Goal: Information Seeking & Learning: Learn about a topic

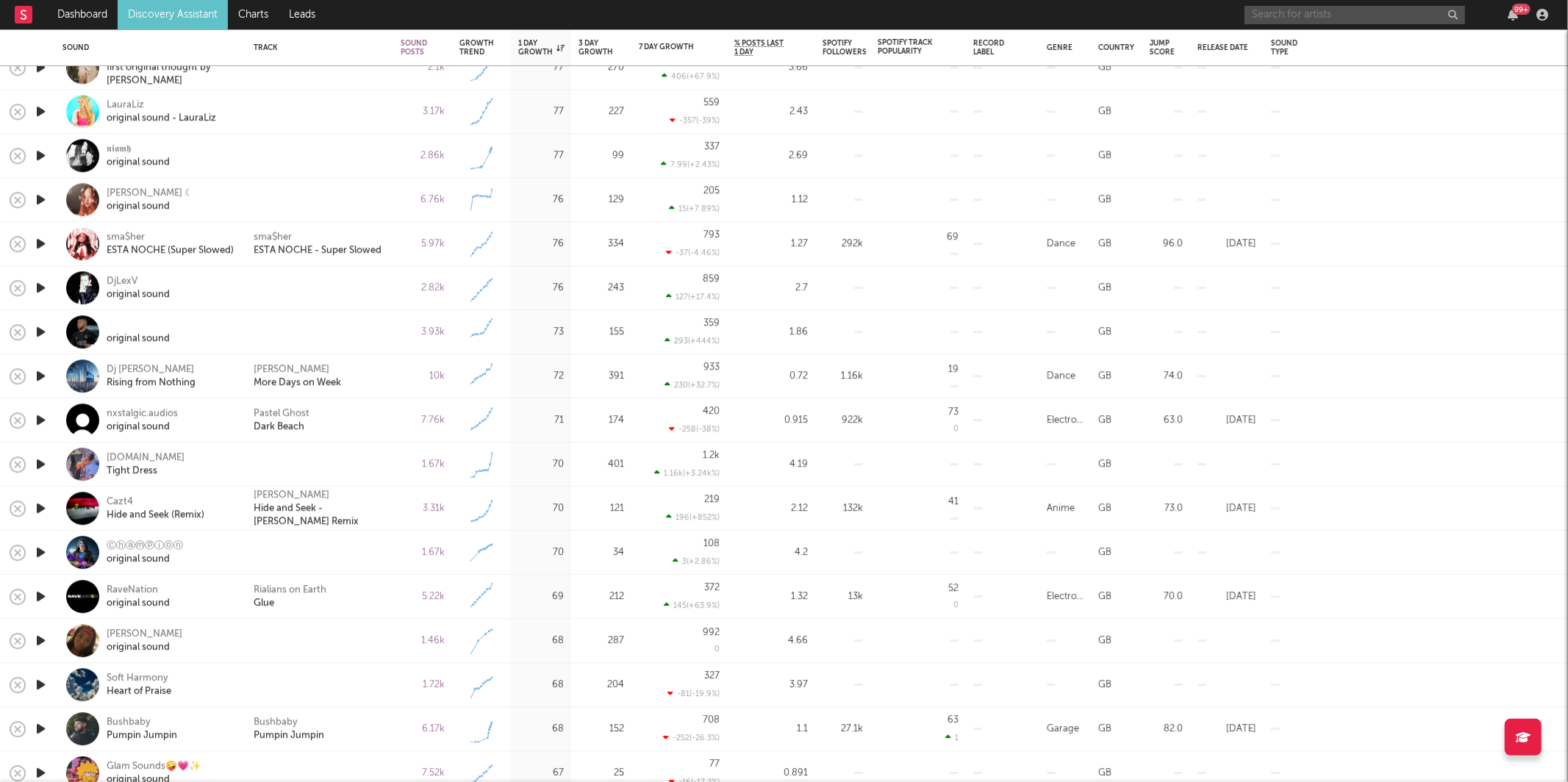
click at [1277, 9] on input "text" at bounding box center [1355, 15] width 221 height 18
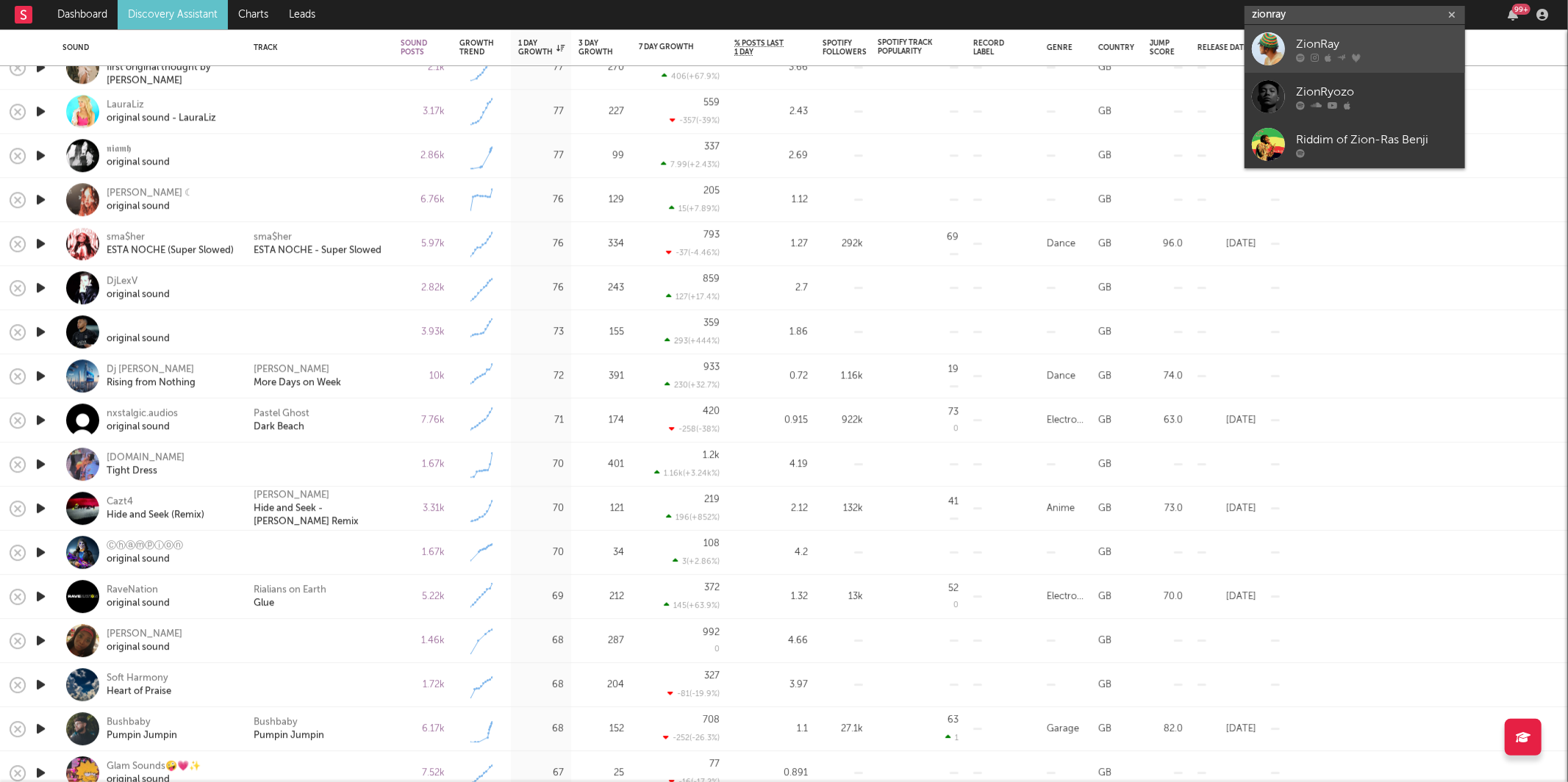
type input "zionray"
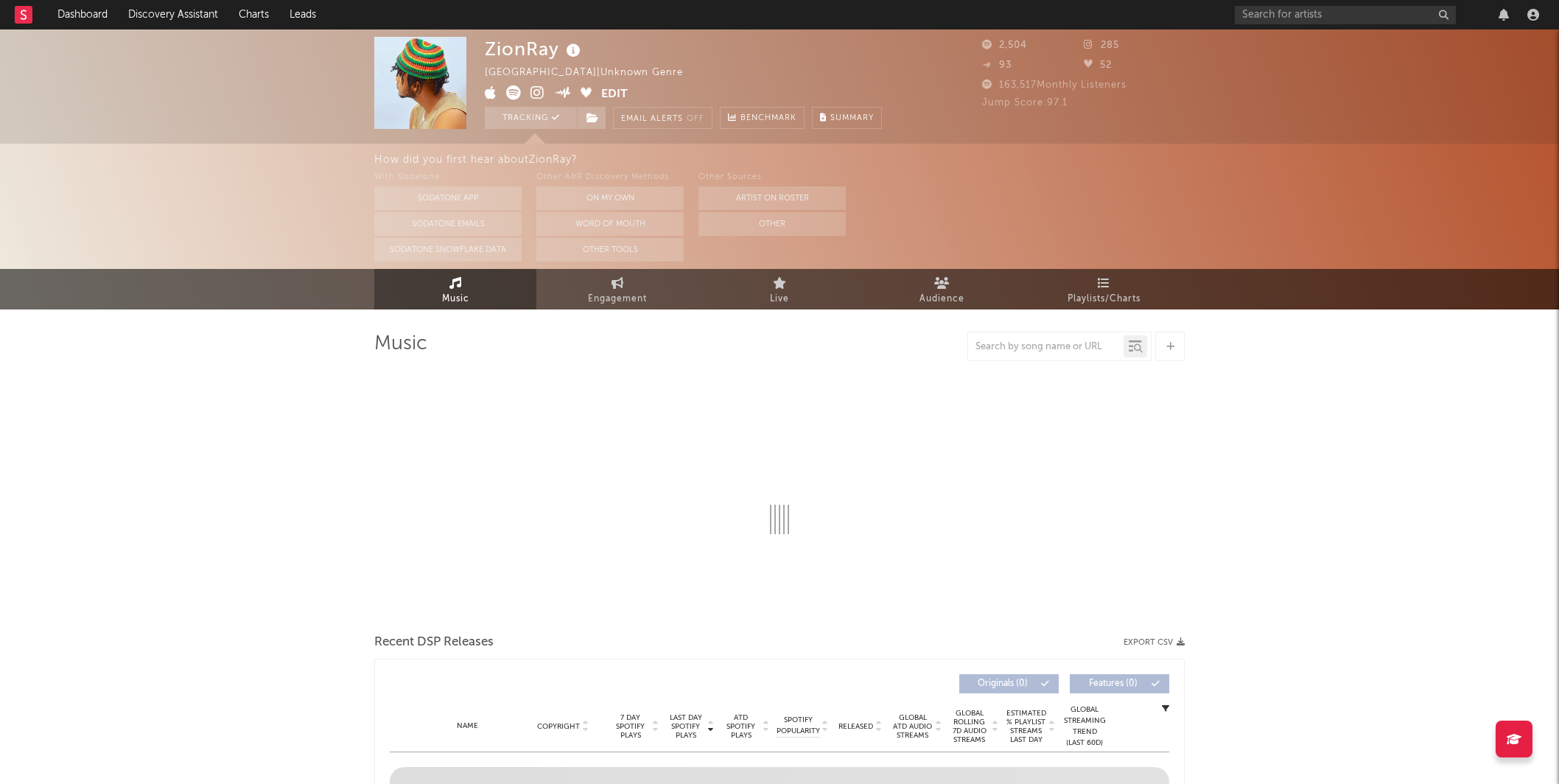
select select "1w"
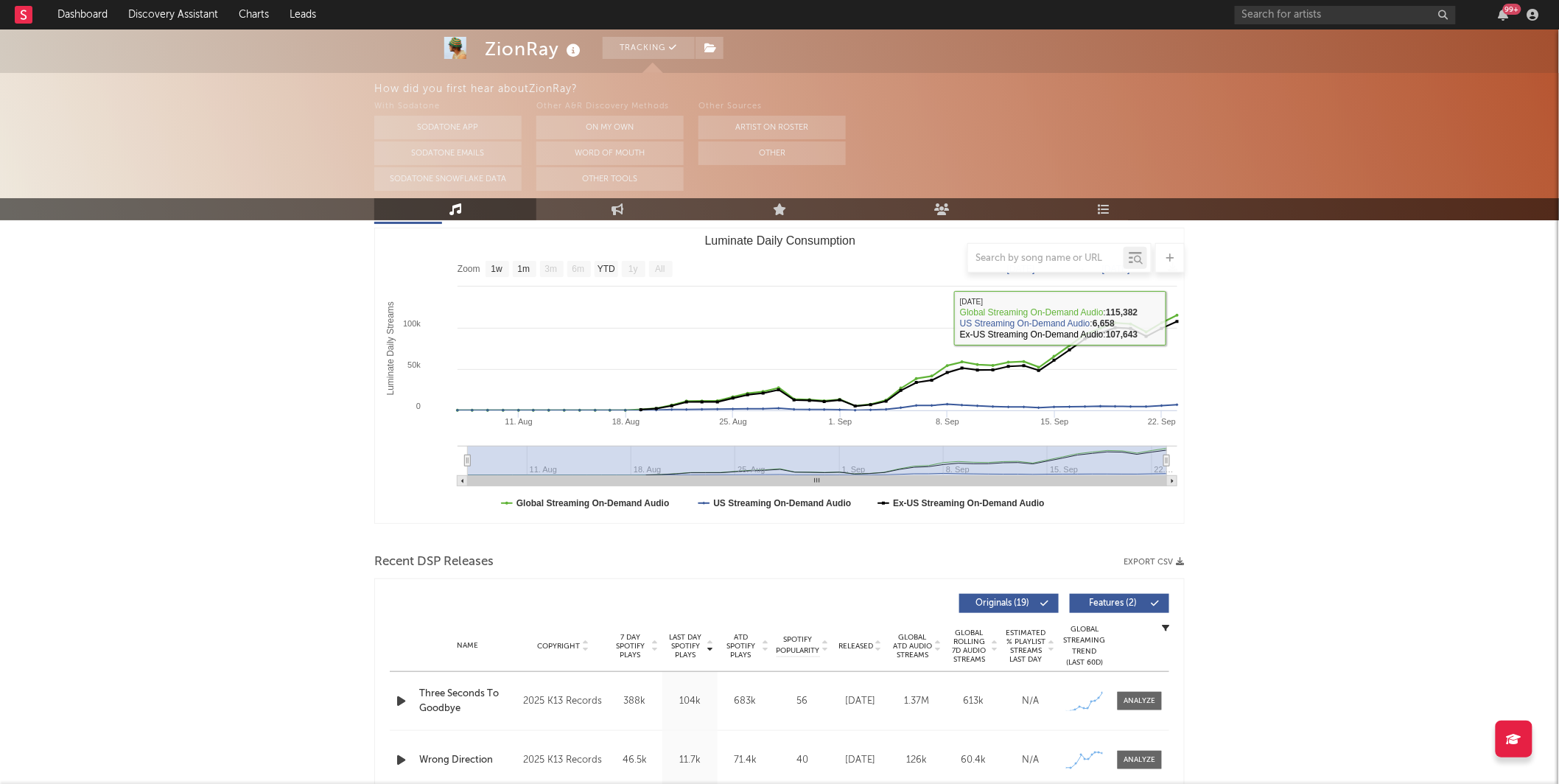
scroll to position [377, 0]
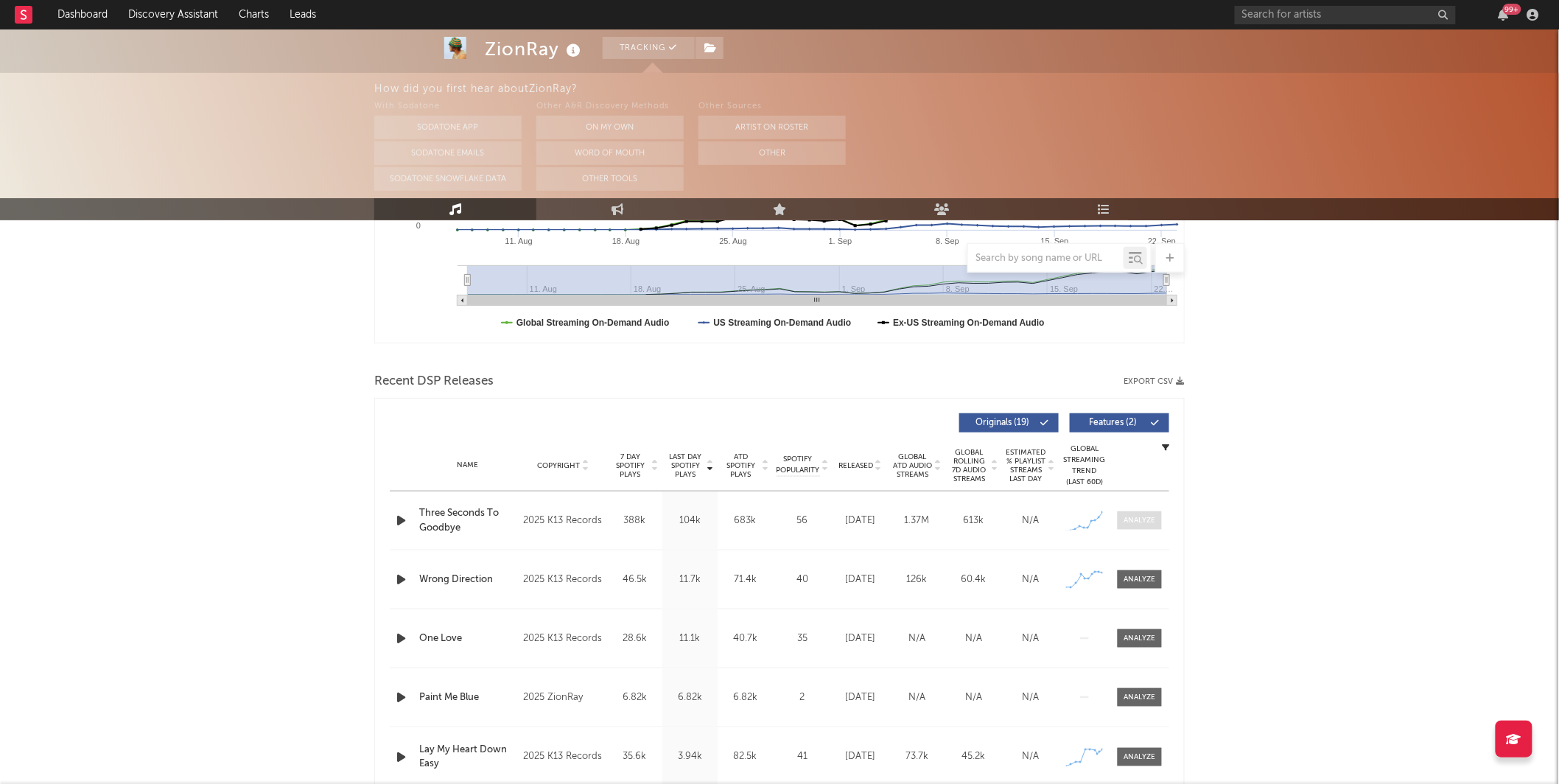
click at [1122, 522] on span at bounding box center [1140, 521] width 44 height 18
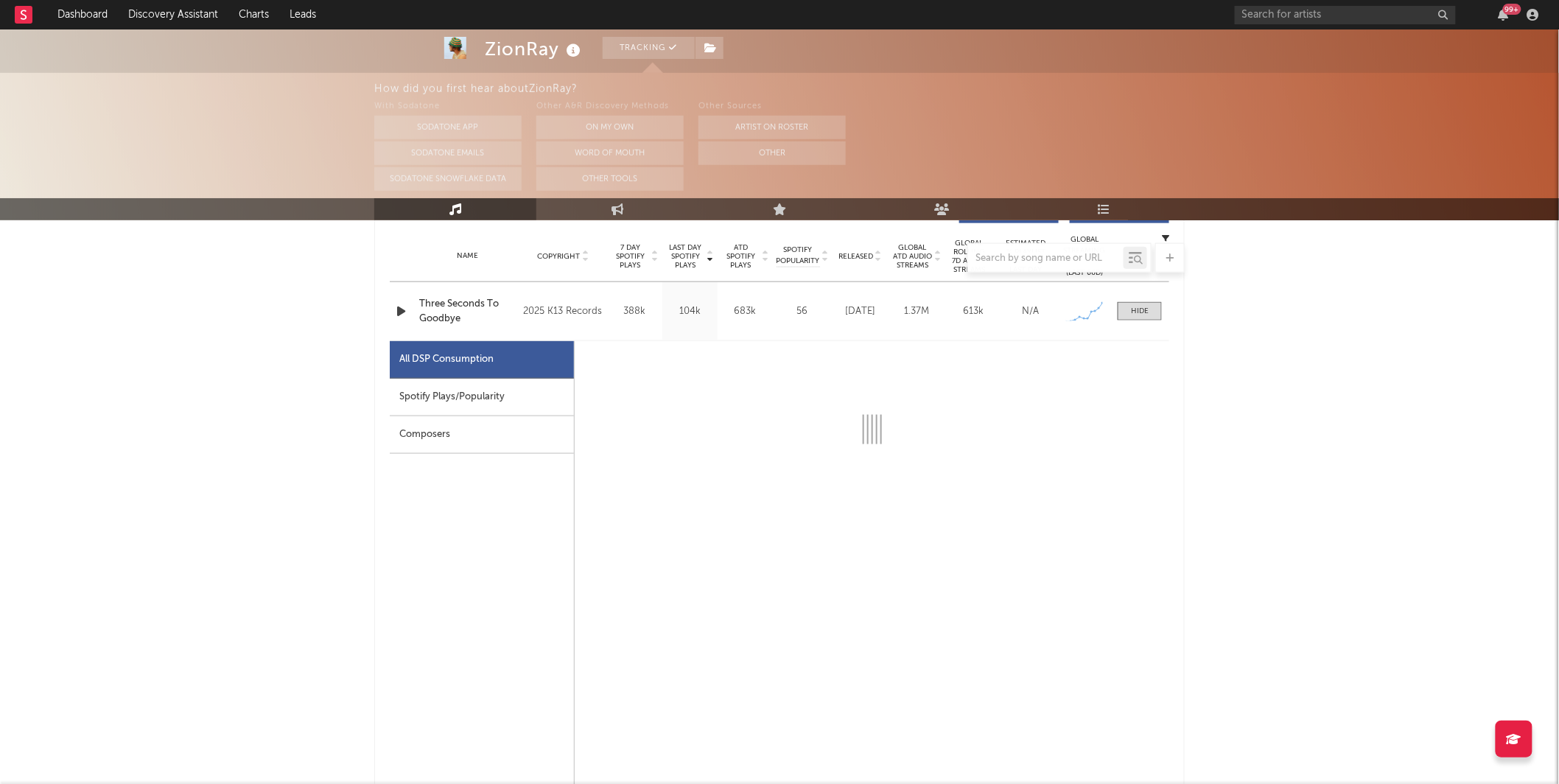
scroll to position [610, 0]
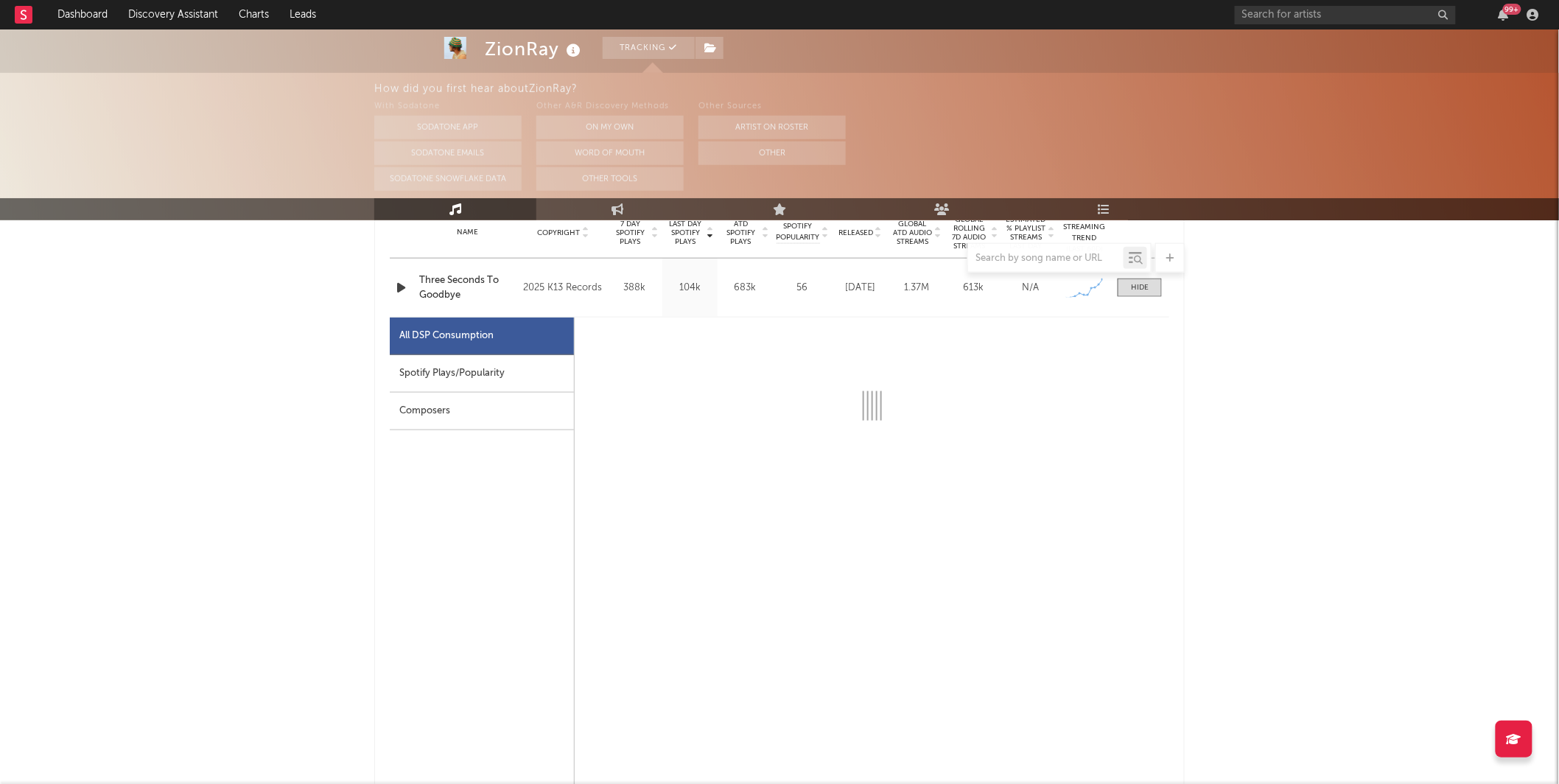
select select "1w"
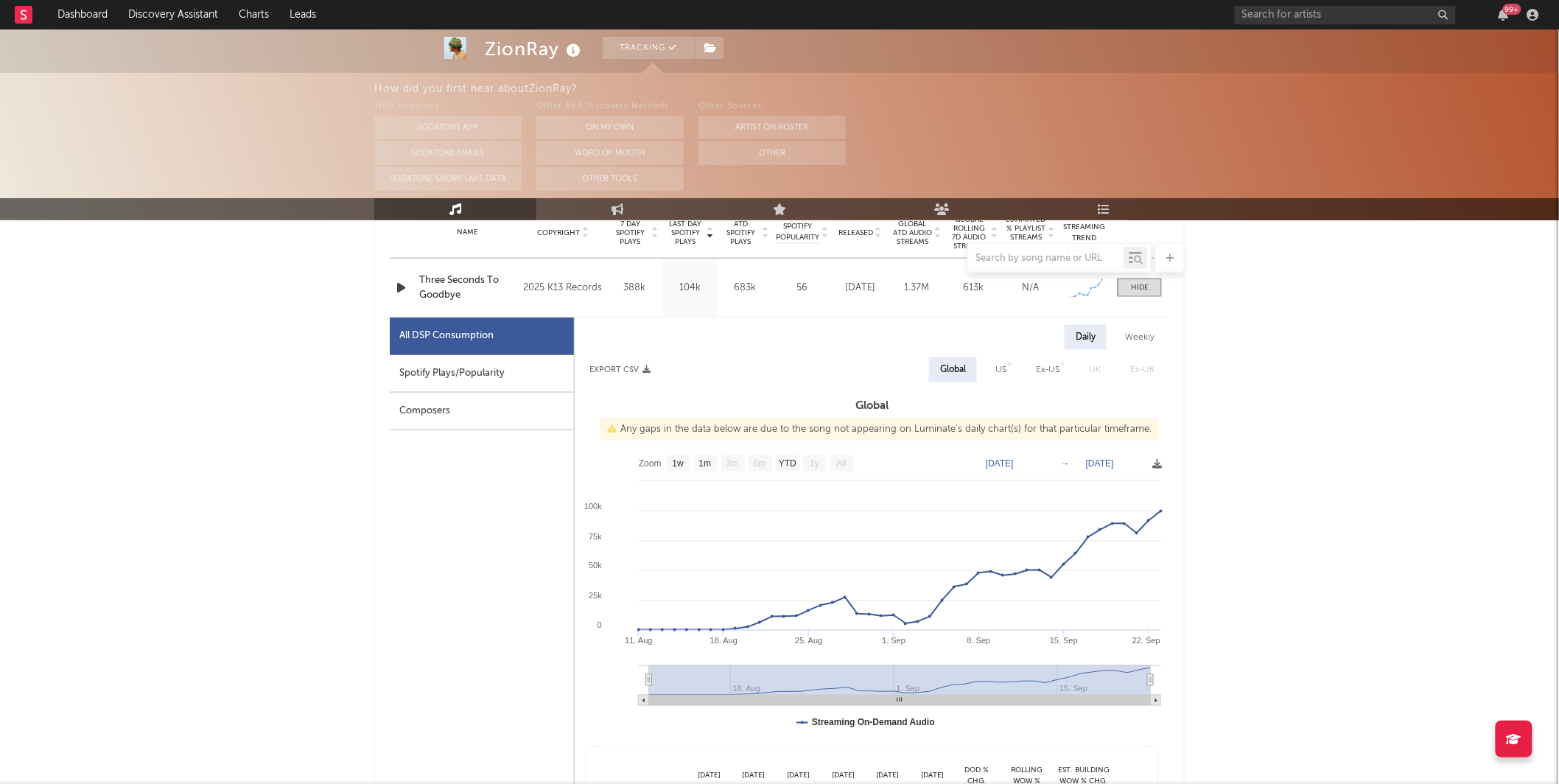
click at [421, 375] on div "Spotify Plays/Popularity" at bounding box center [481, 374] width 185 height 38
select select "1w"
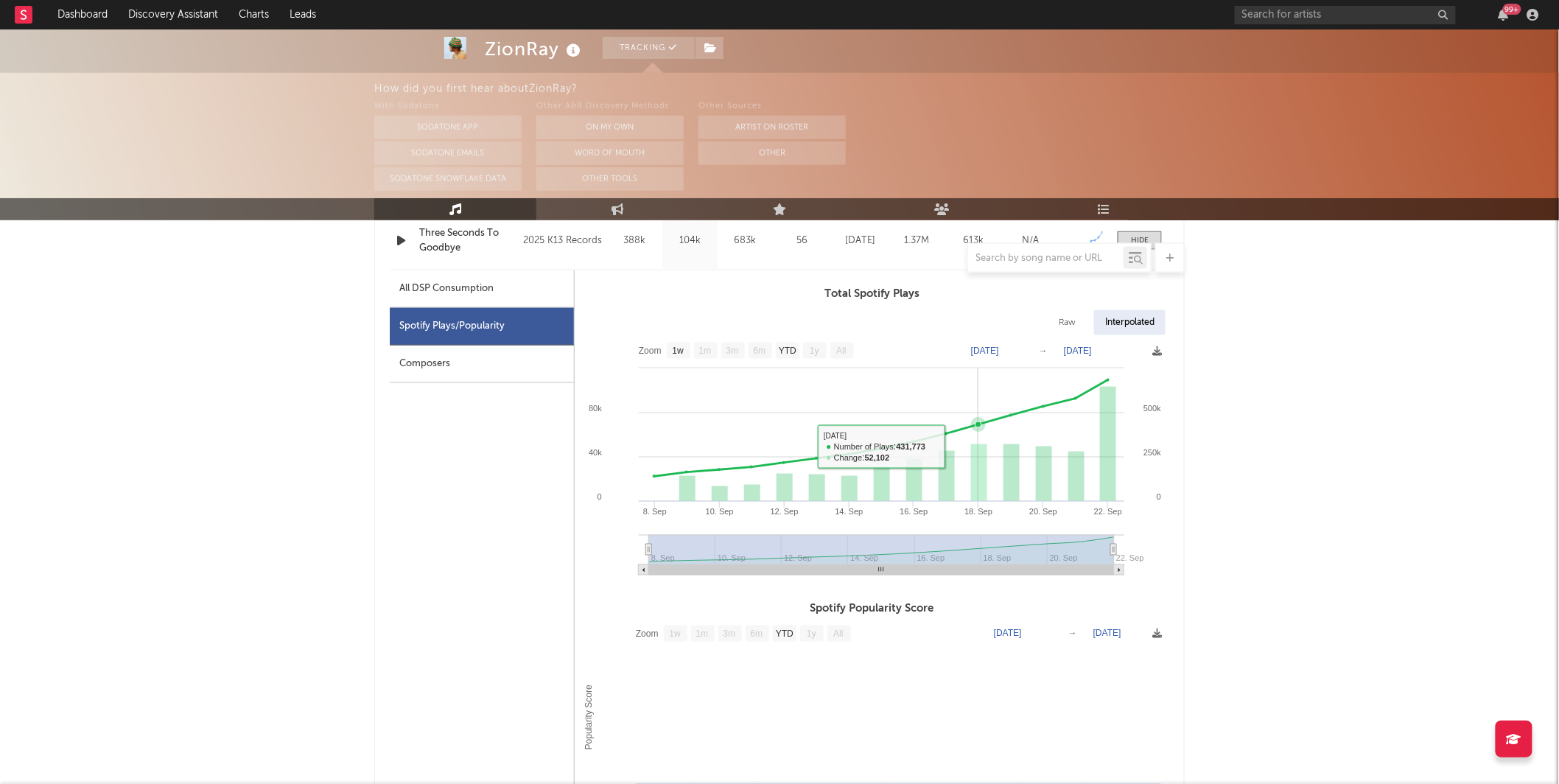
scroll to position [659, 0]
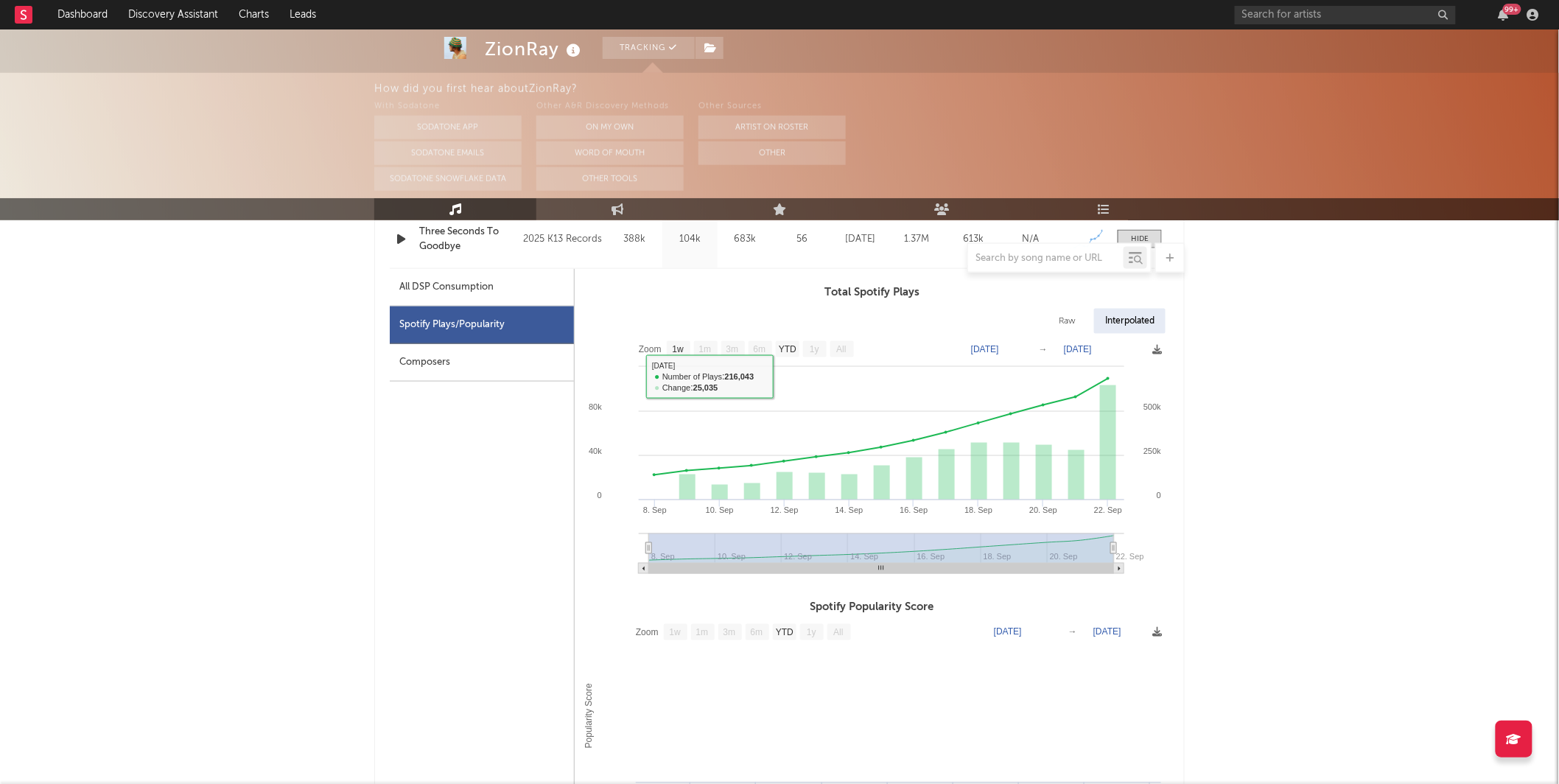
click at [525, 291] on div "All DSP Consumption" at bounding box center [481, 288] width 185 height 38
select select "1w"
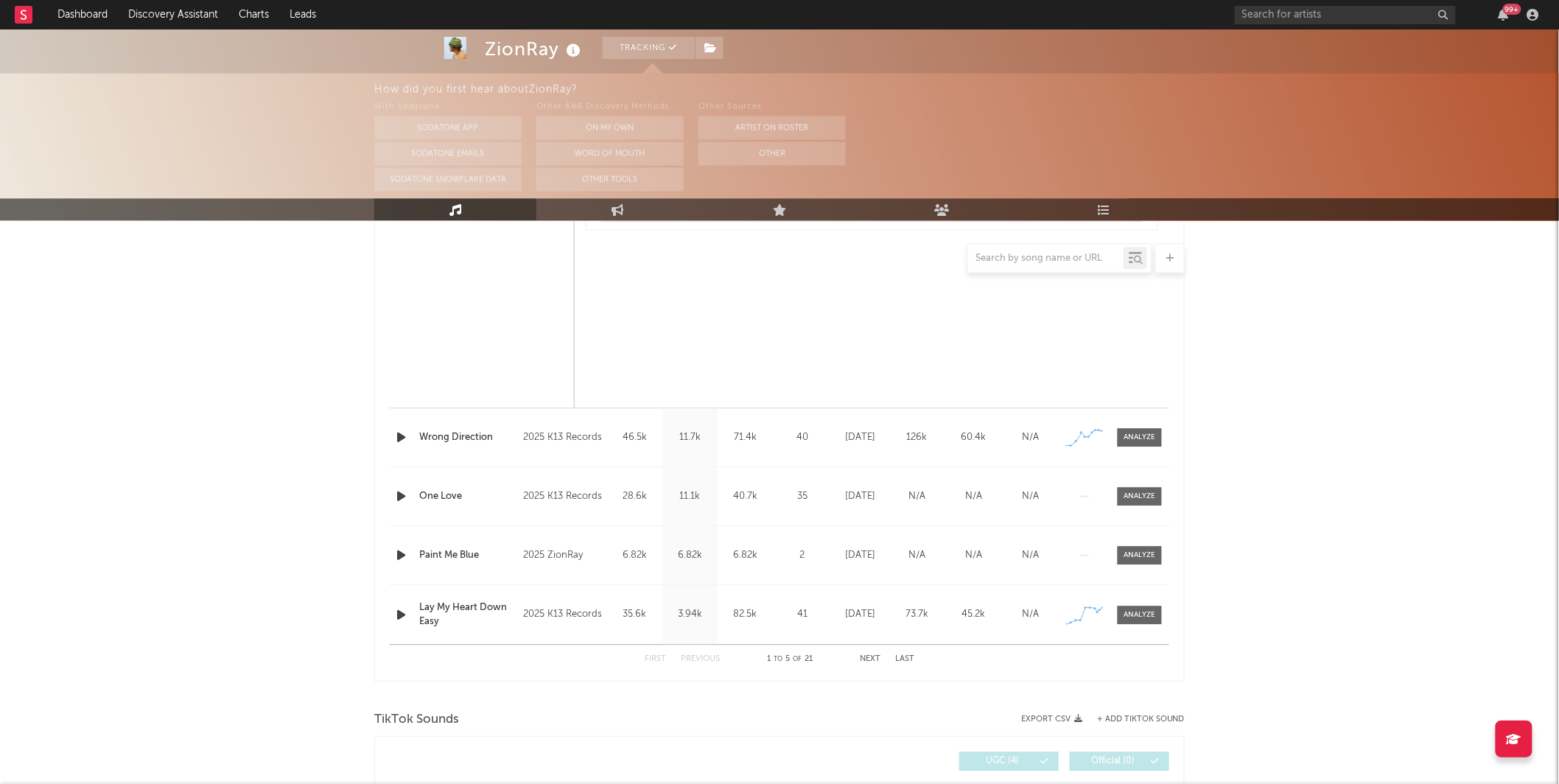
scroll to position [1179, 0]
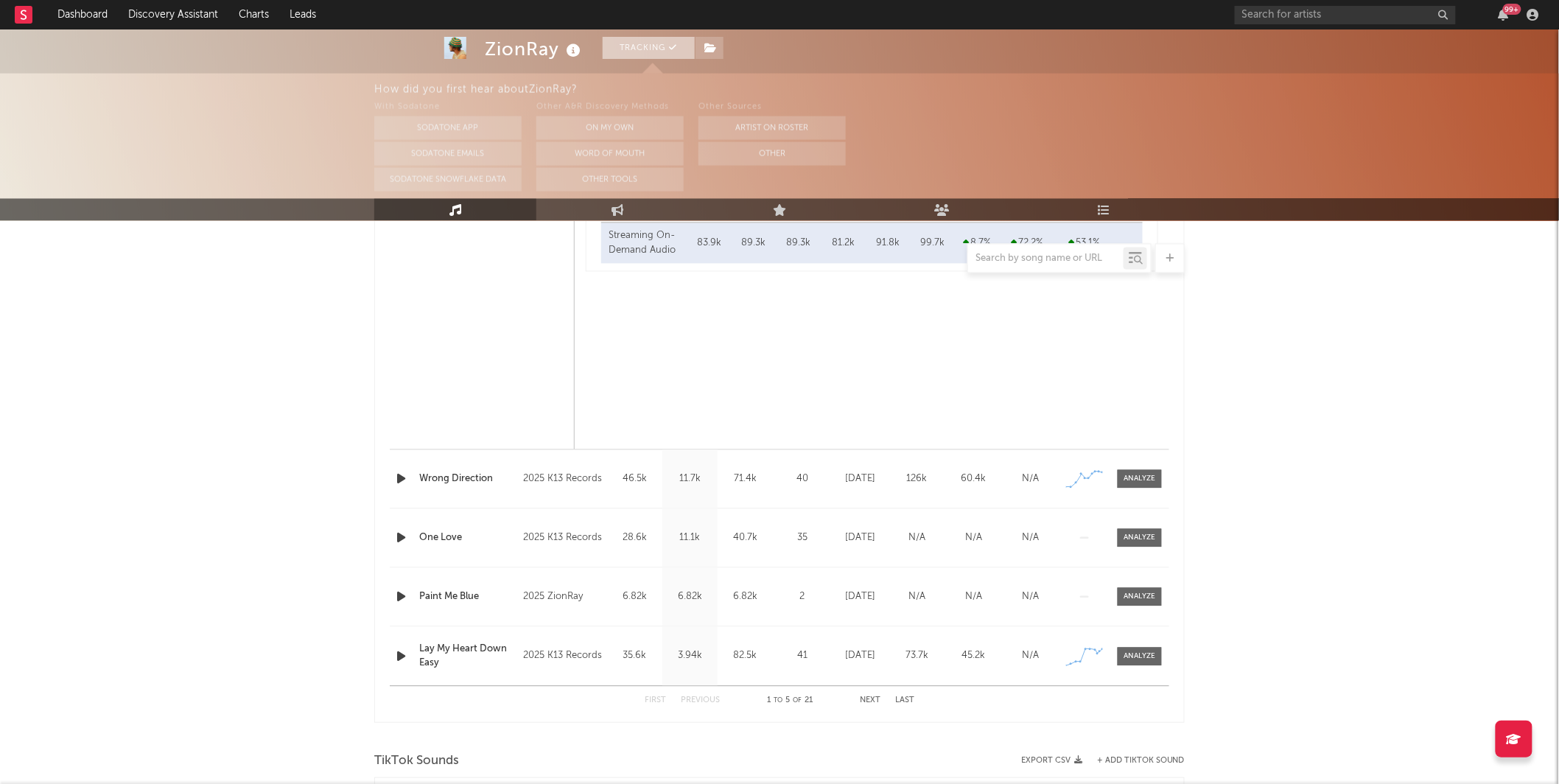
click at [650, 48] on button "Tracking" at bounding box center [649, 48] width 92 height 22
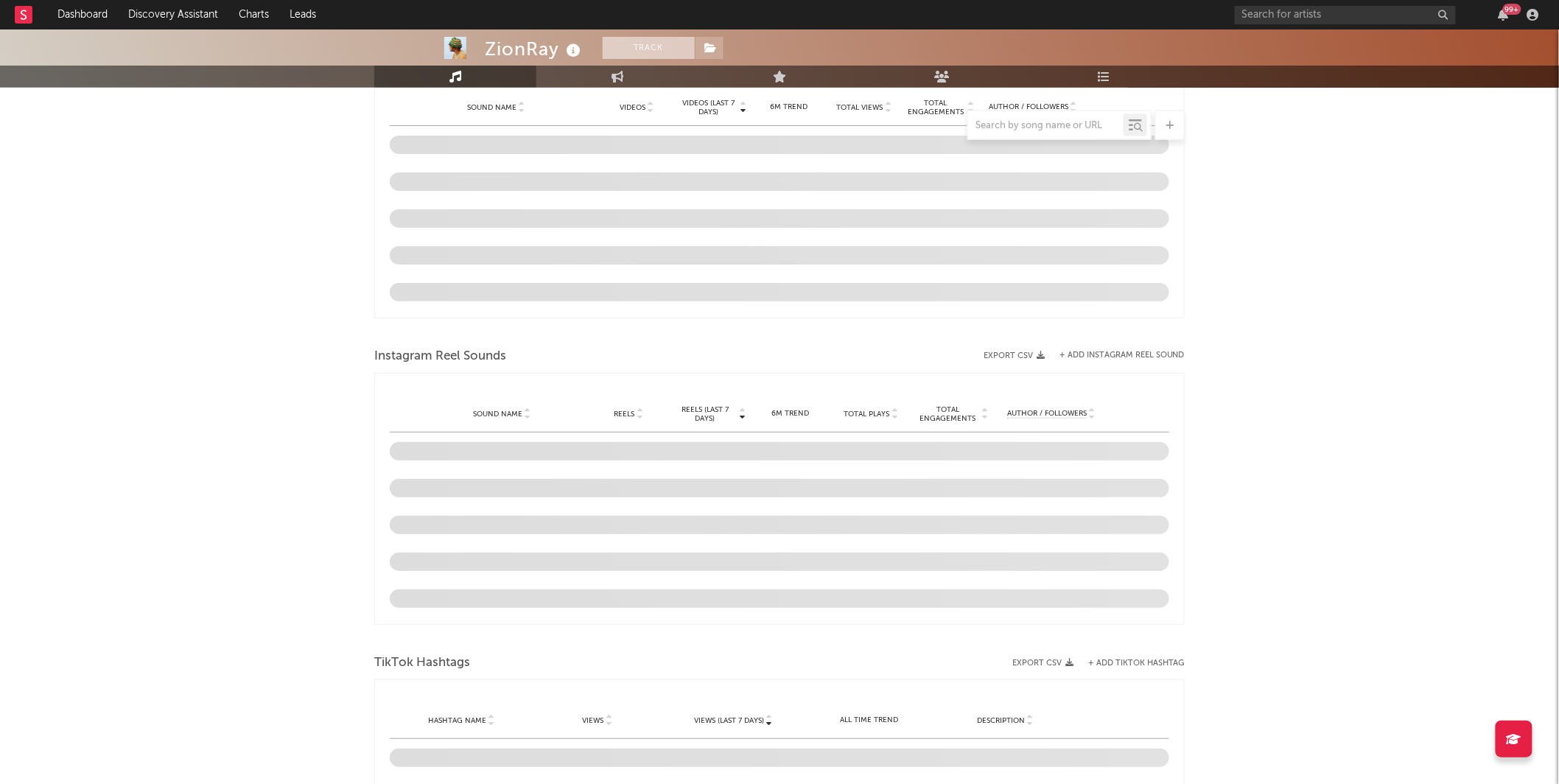
click at [658, 48] on button "Track" at bounding box center [649, 48] width 92 height 22
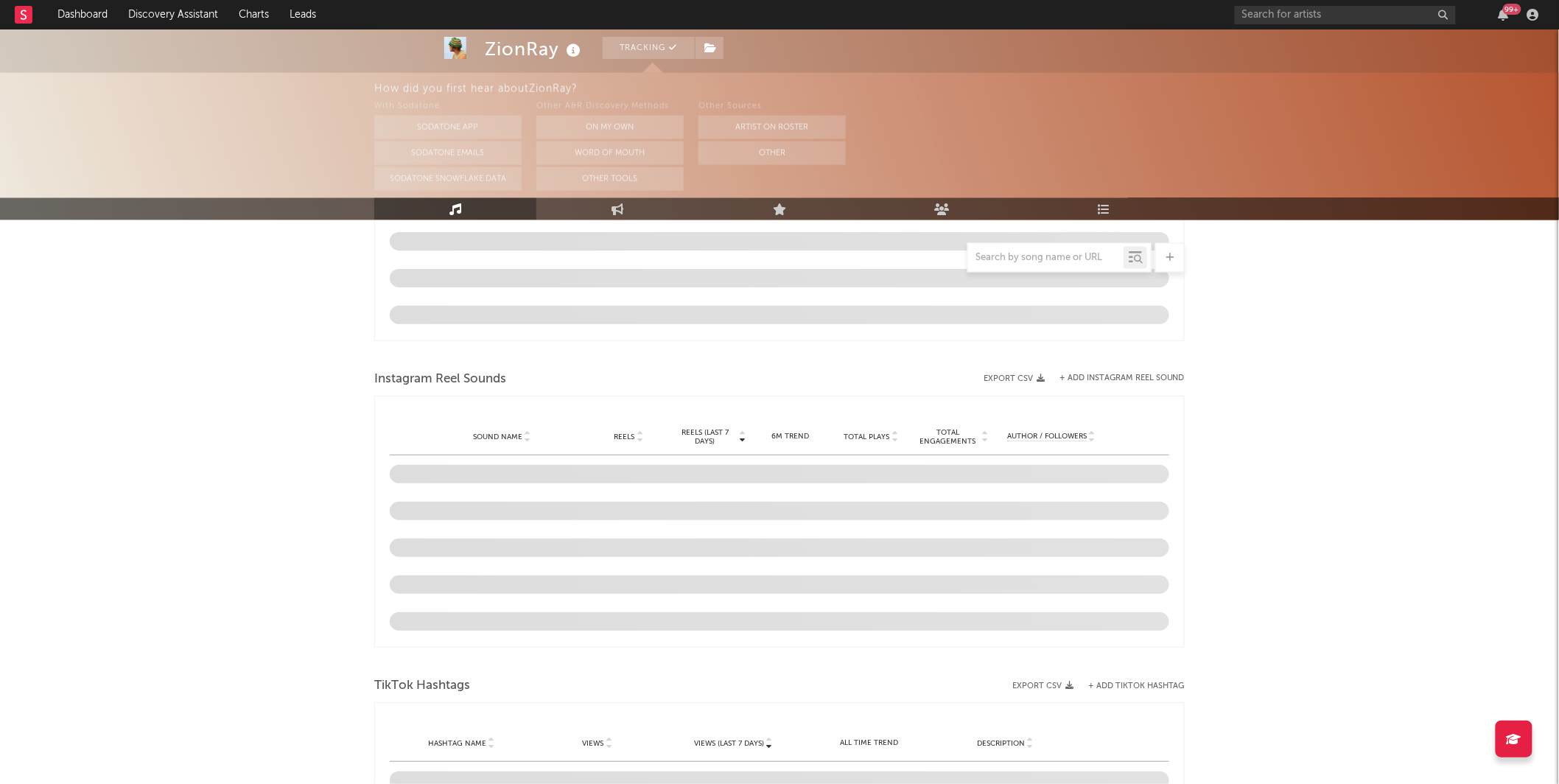
scroll to position [1063, 0]
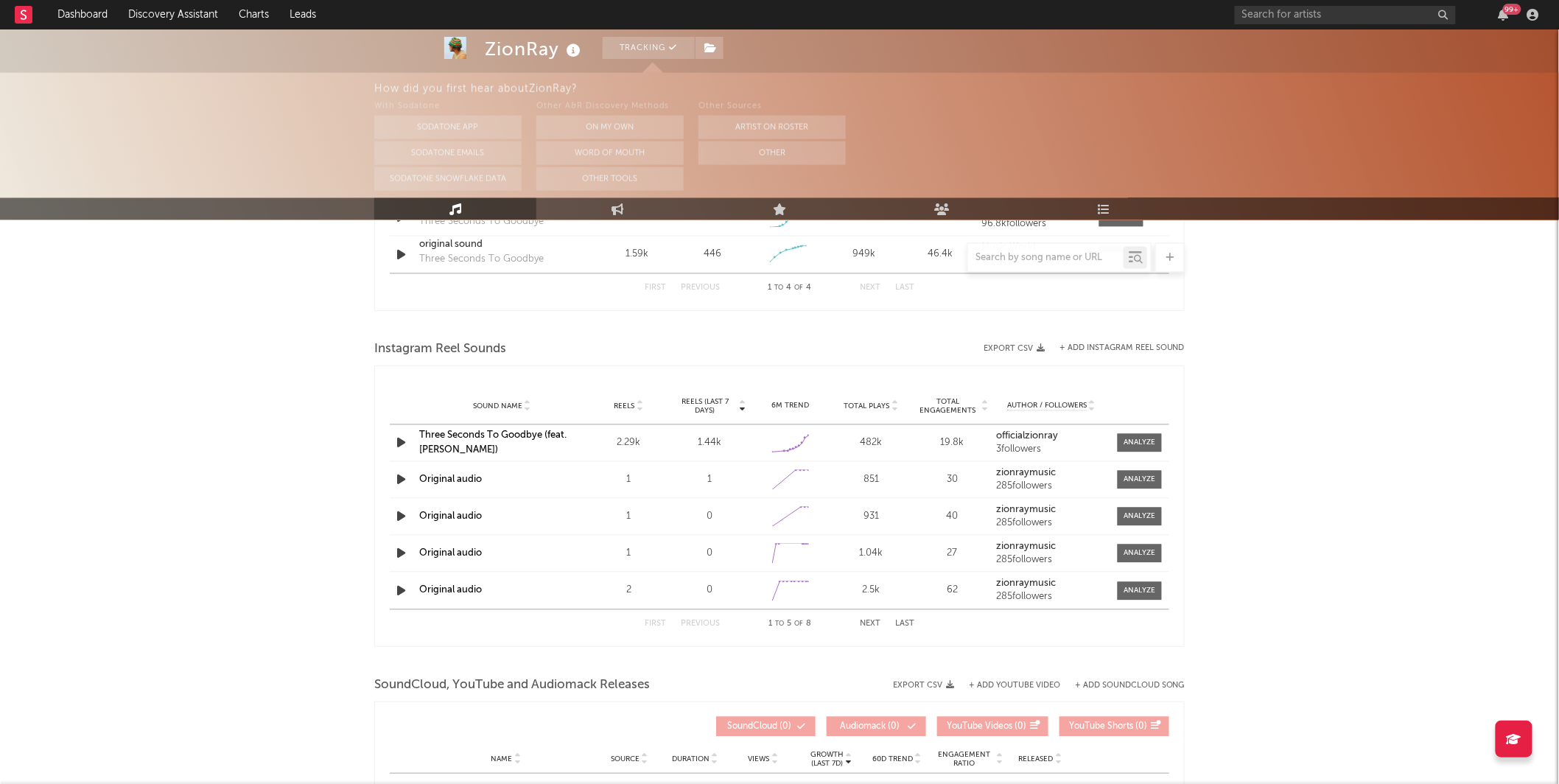
click at [339, 321] on div "ZionRay Tracking [GEOGRAPHIC_DATA] | Unknown Genre Edit Tracking Email Alerts O…" at bounding box center [779, 39] width 1559 height 2146
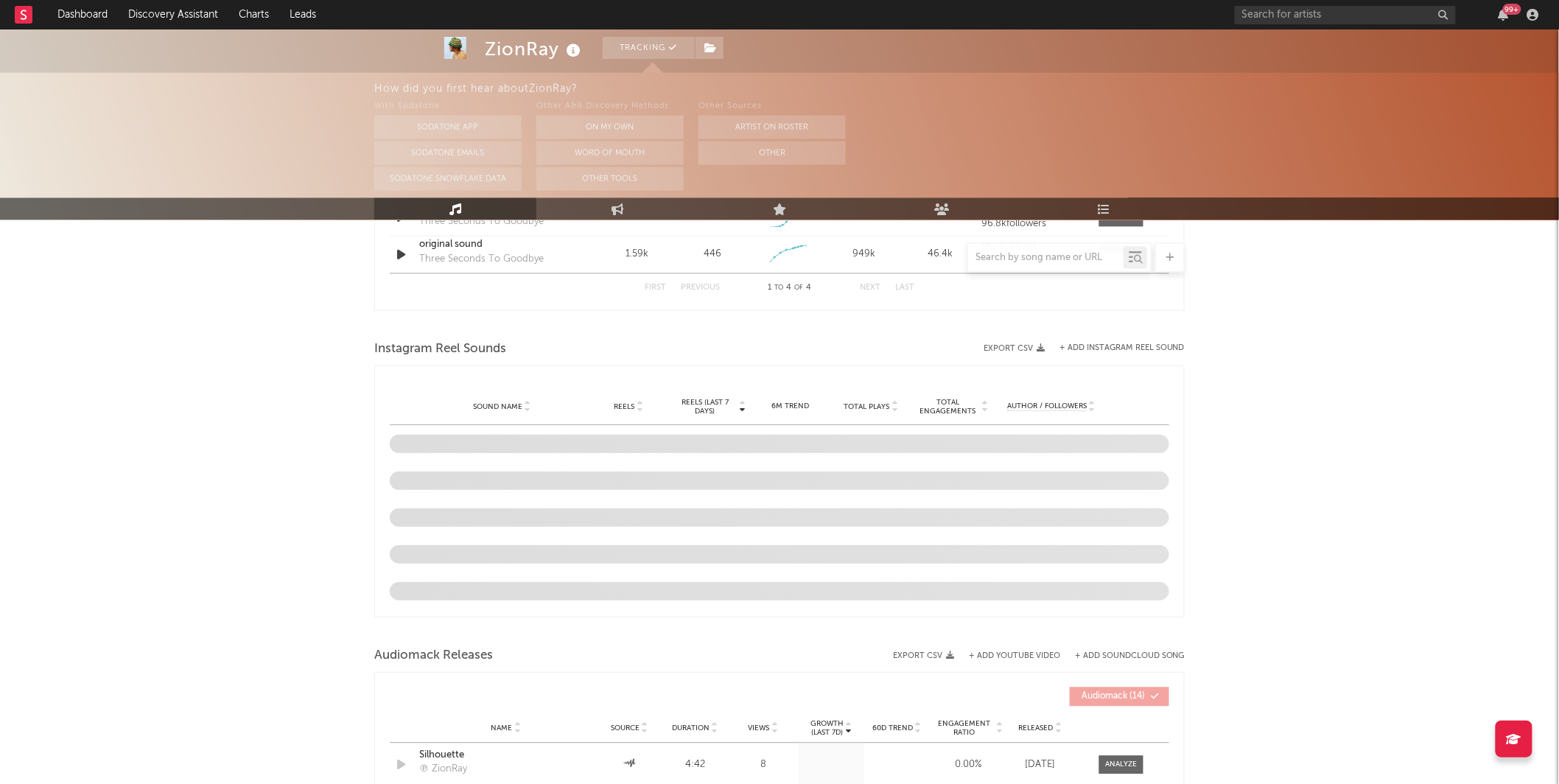
select select "1w"
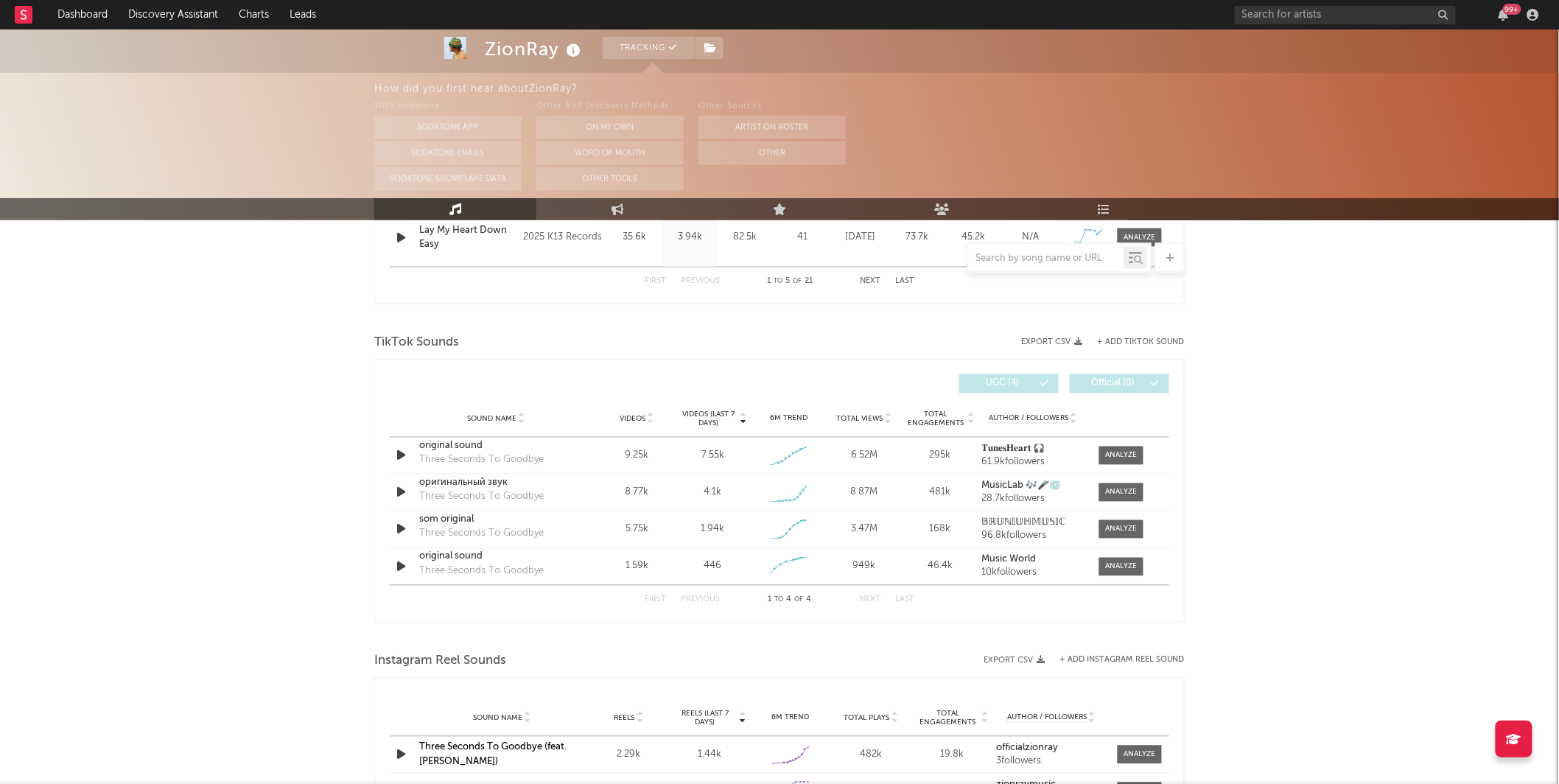
scroll to position [873, 0]
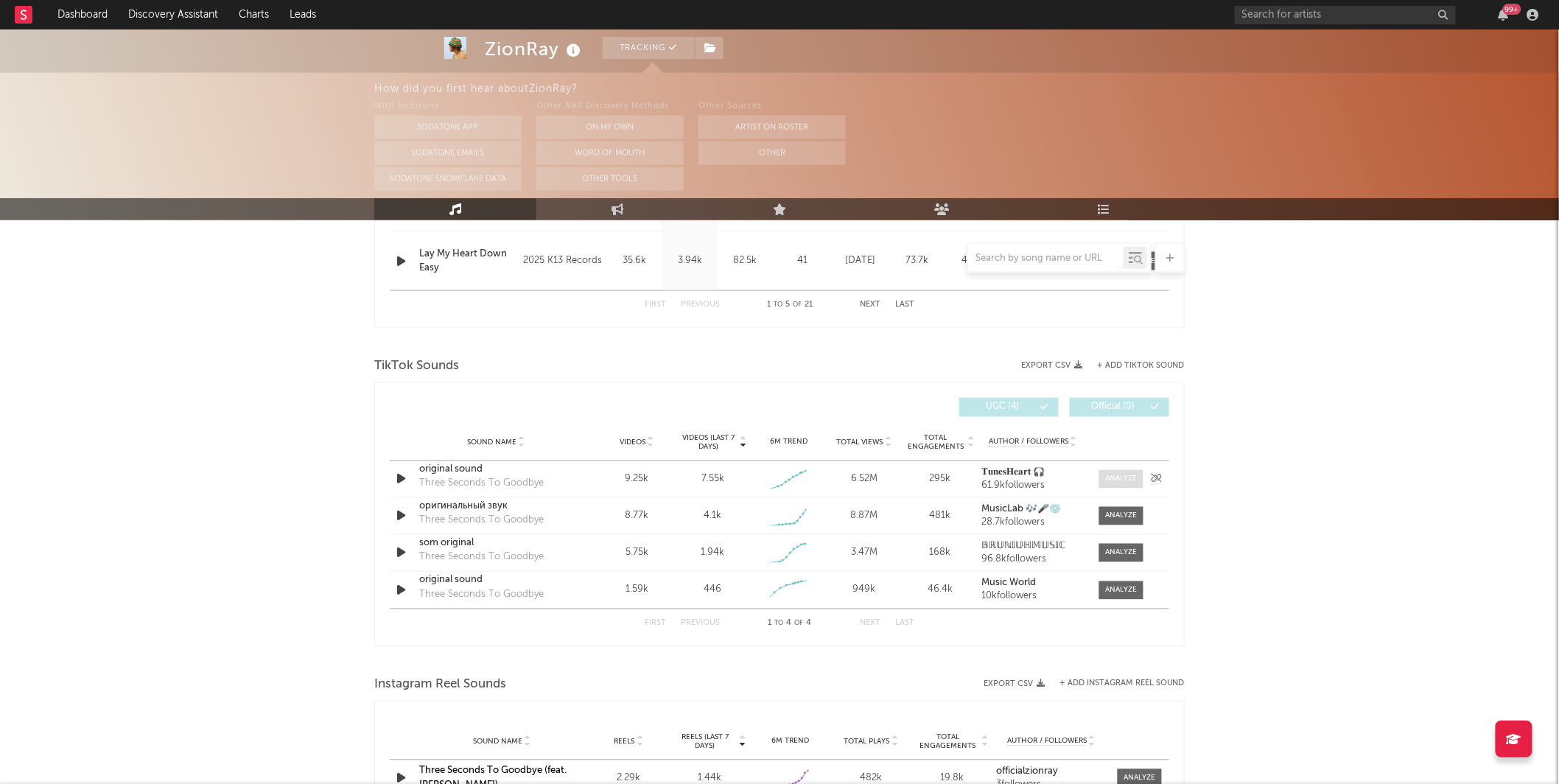
click at [1128, 475] on div at bounding box center [1122, 479] width 32 height 11
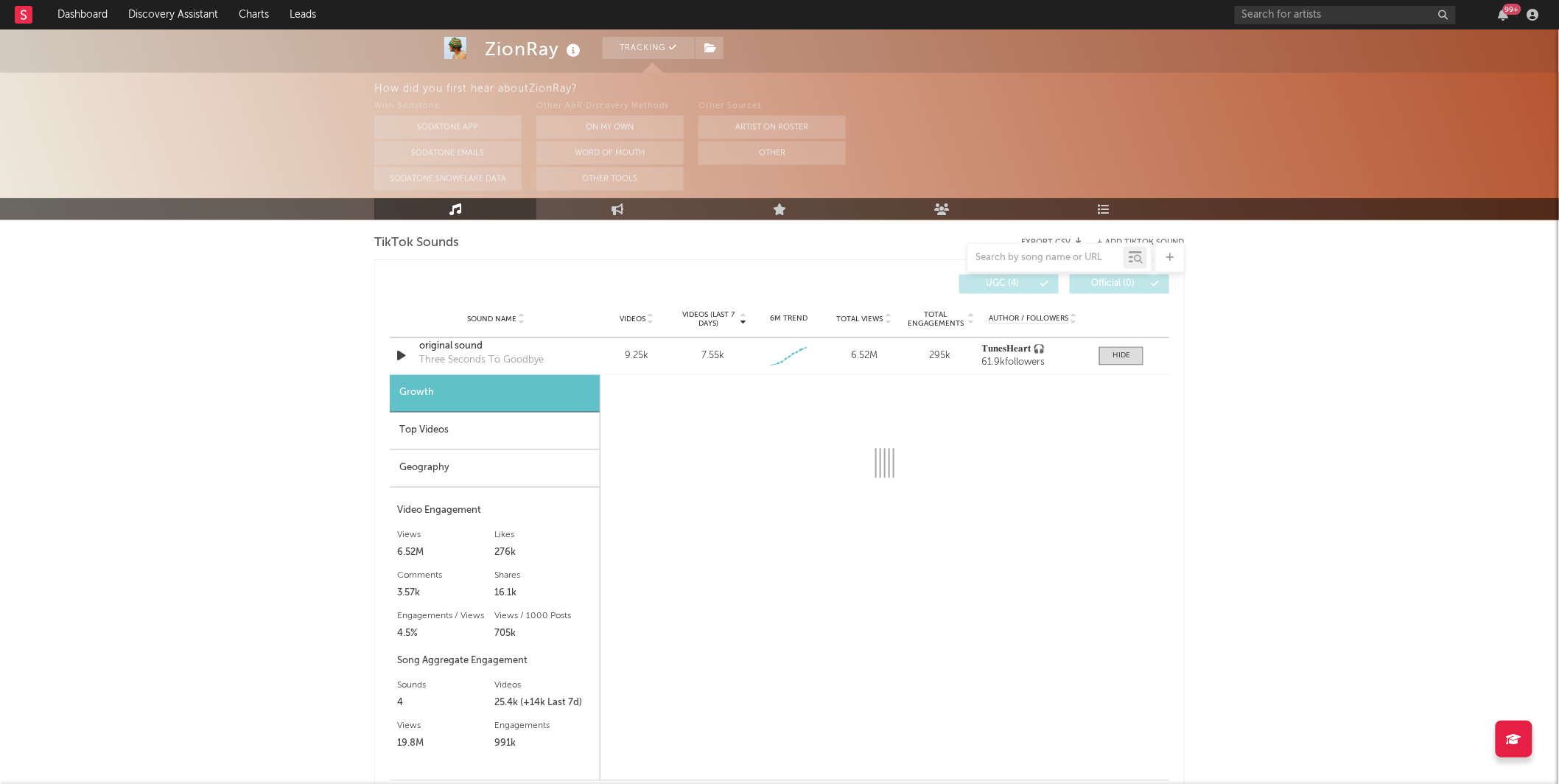
select select "1w"
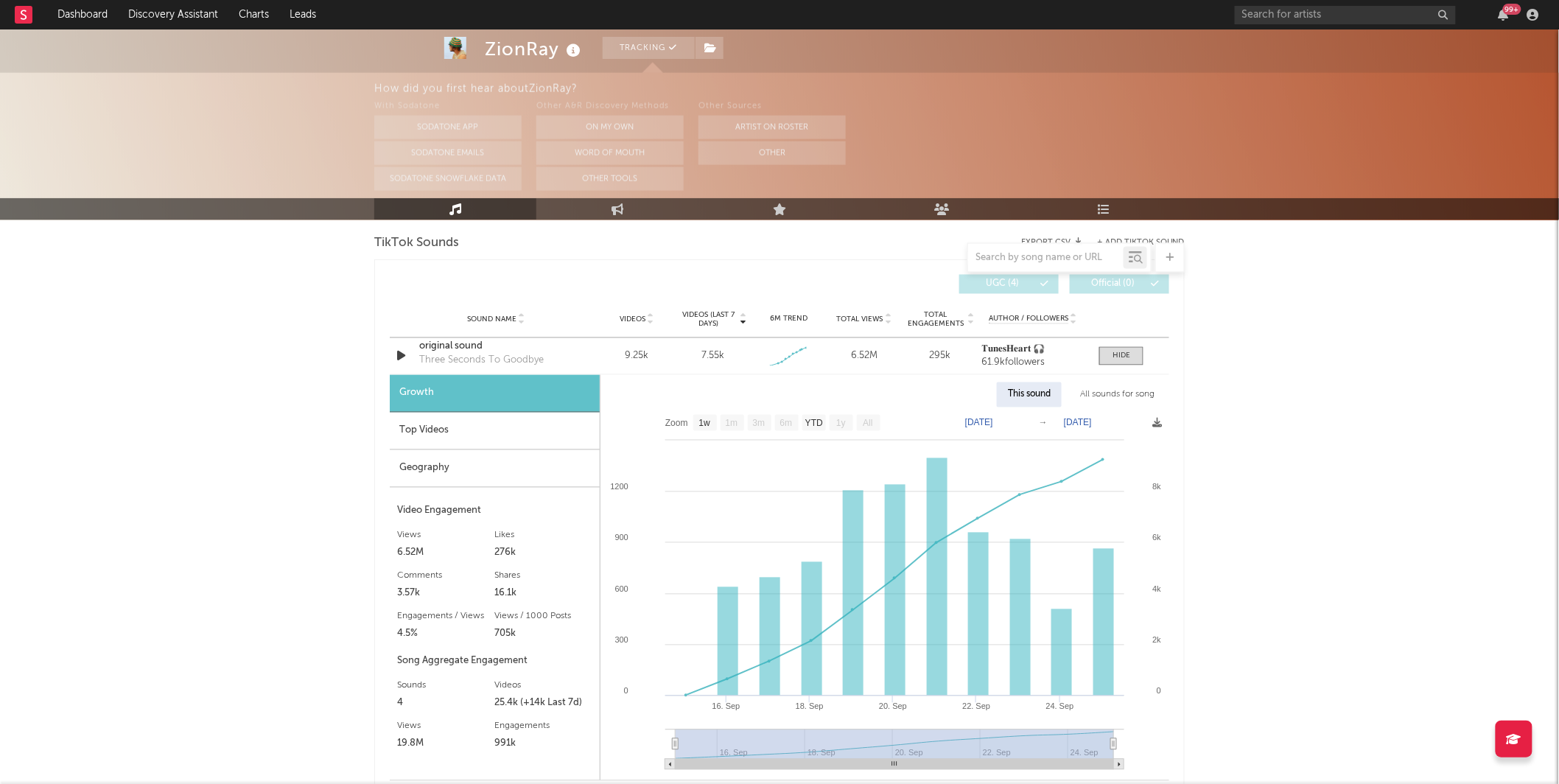
scroll to position [1042, 0]
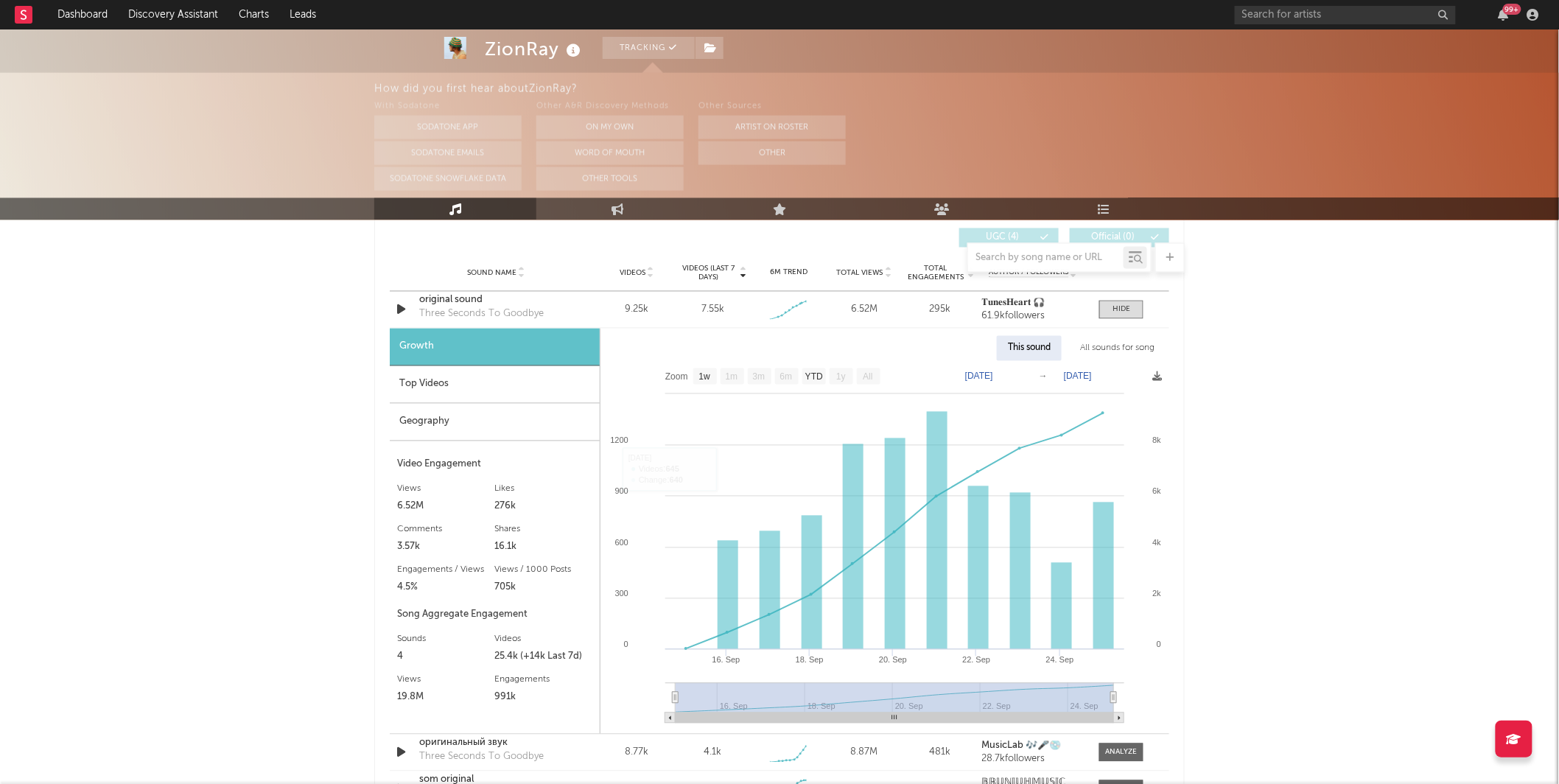
click at [1124, 340] on div "All sounds for song" at bounding box center [1118, 349] width 97 height 25
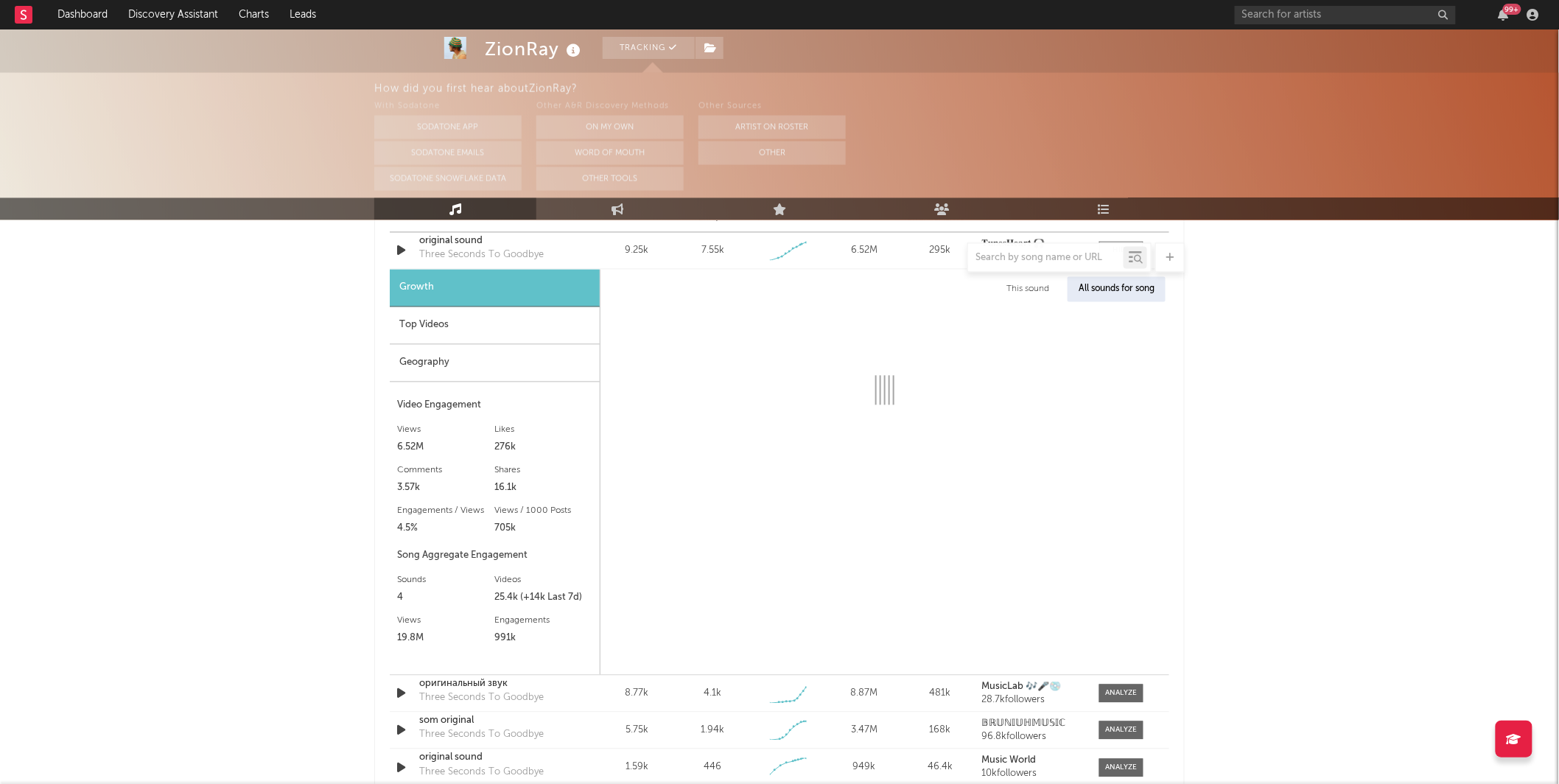
scroll to position [1102, 0]
select select "1w"
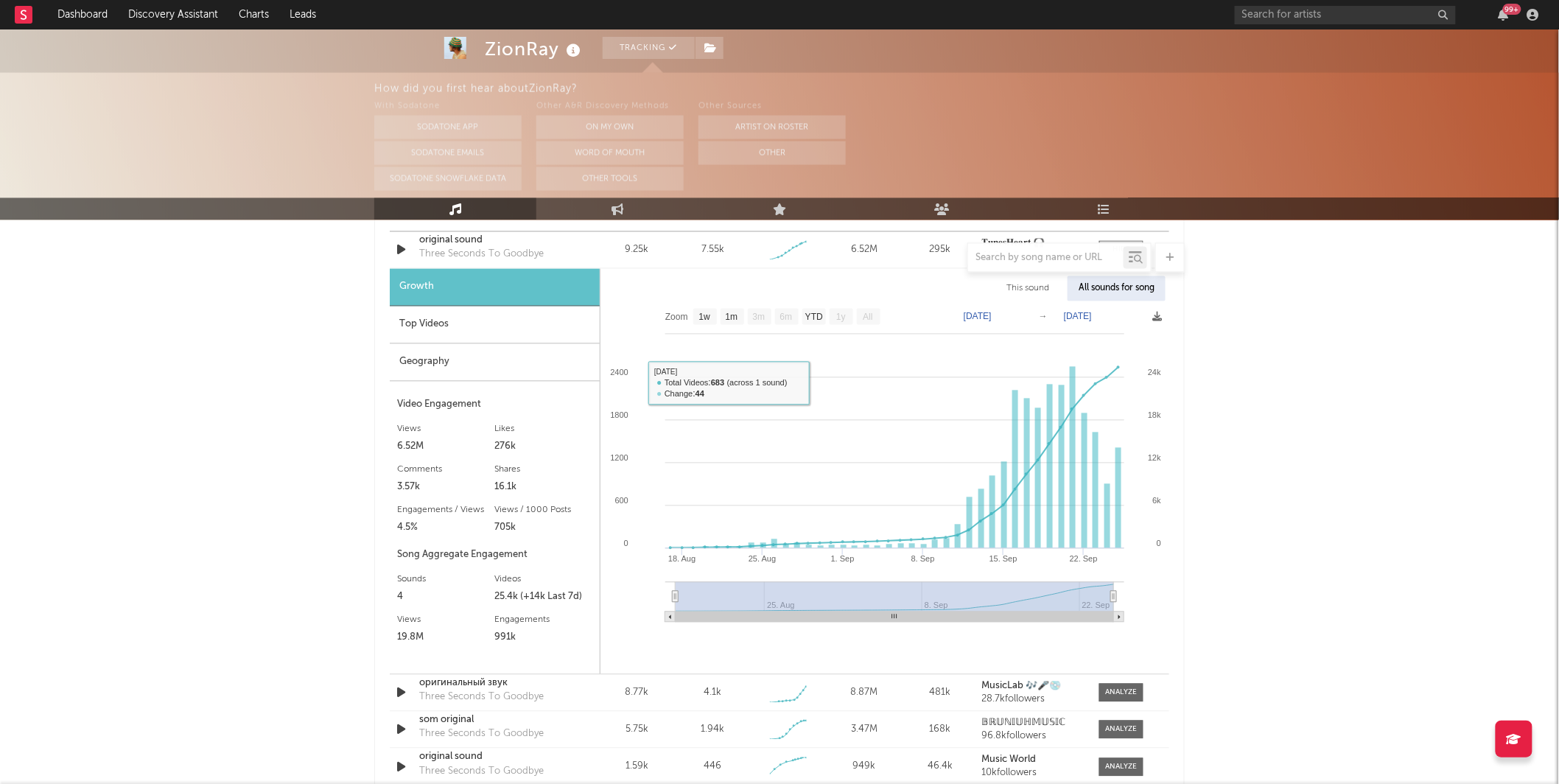
click at [417, 356] on div "Geography" at bounding box center [495, 363] width 210 height 38
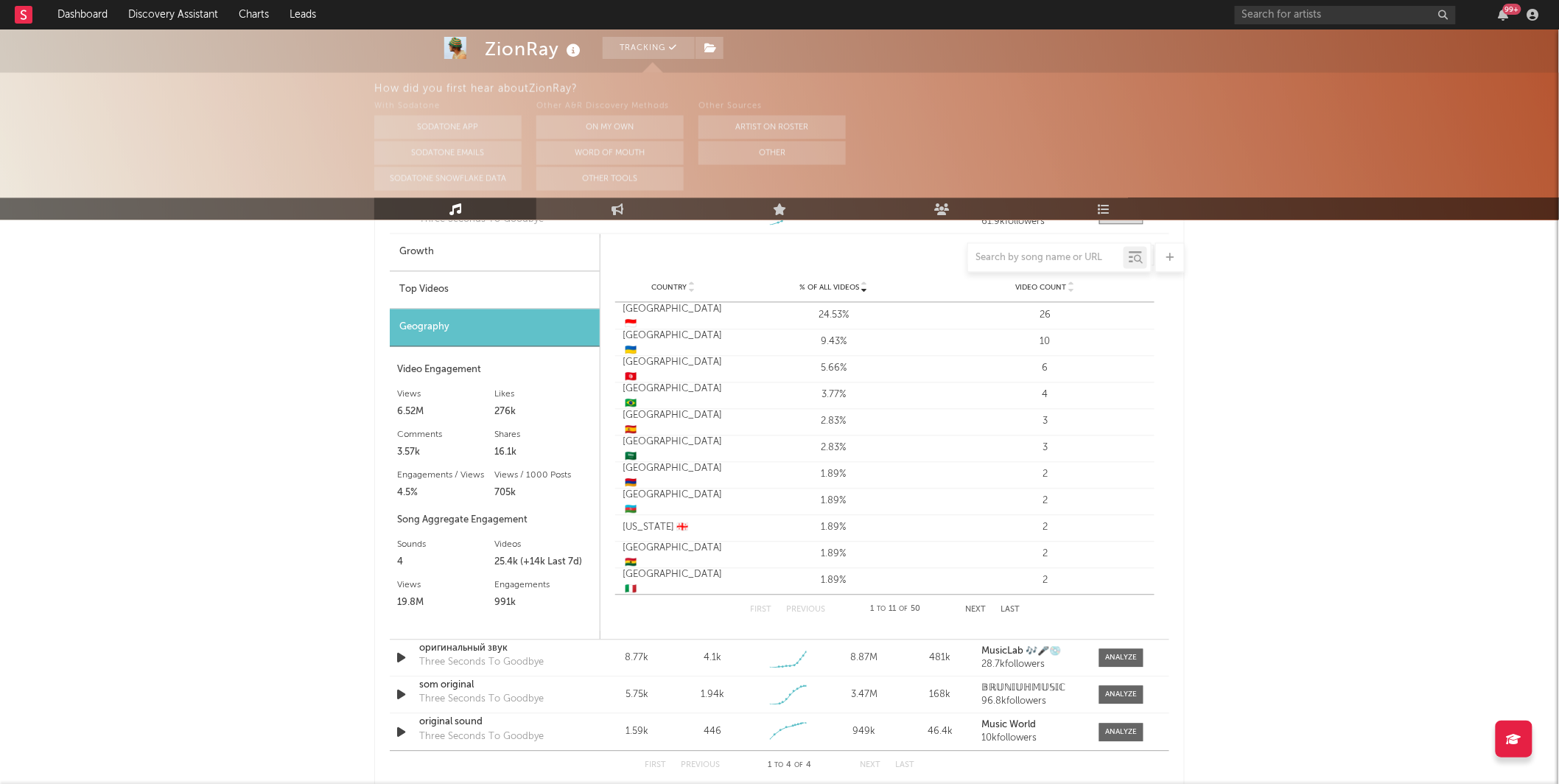
scroll to position [1136, 0]
click at [1128, 700] on div at bounding box center [1122, 696] width 32 height 11
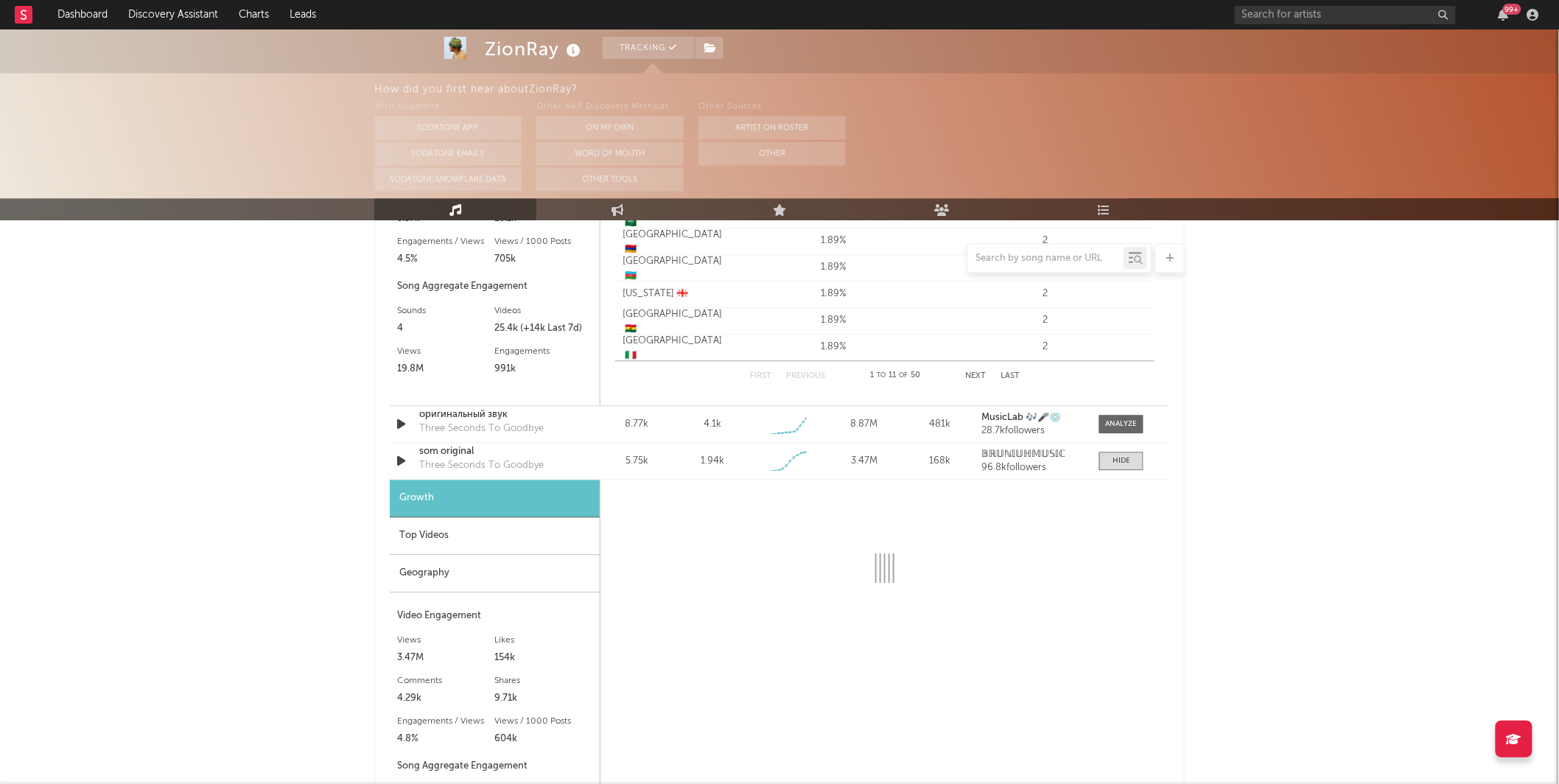
scroll to position [1383, 0]
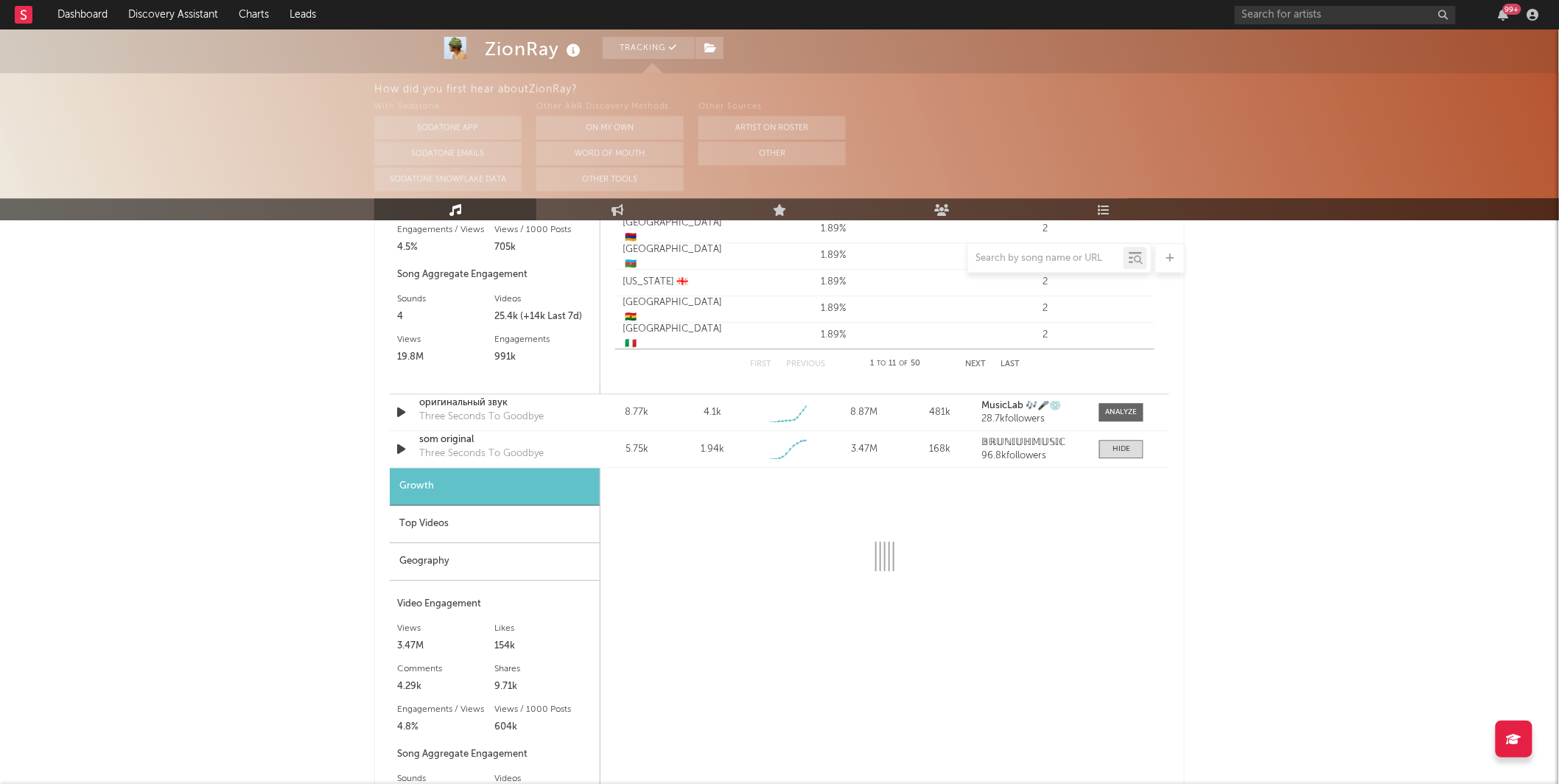
select select "1w"
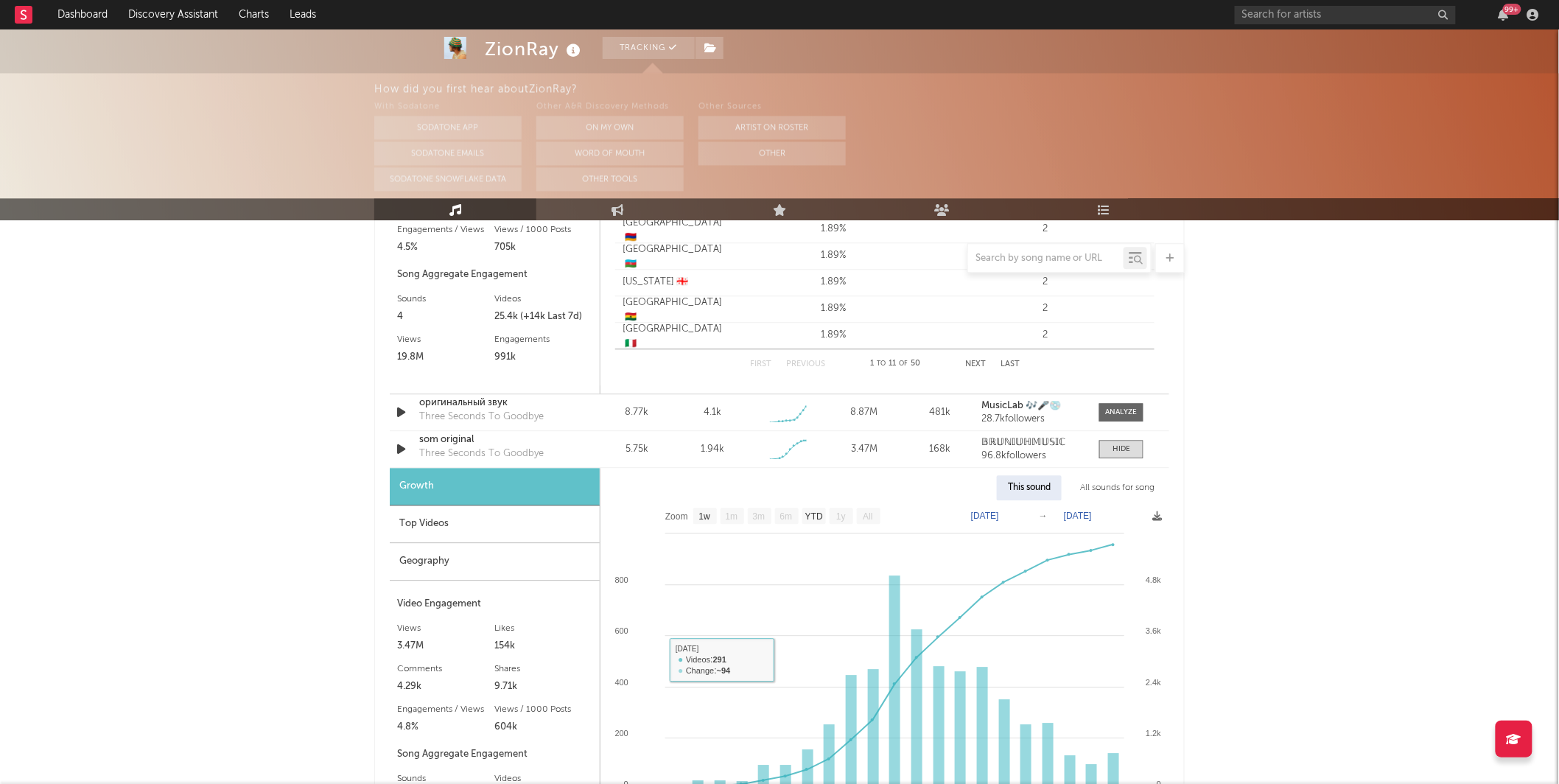
click at [418, 556] on div "Geography" at bounding box center [495, 562] width 210 height 38
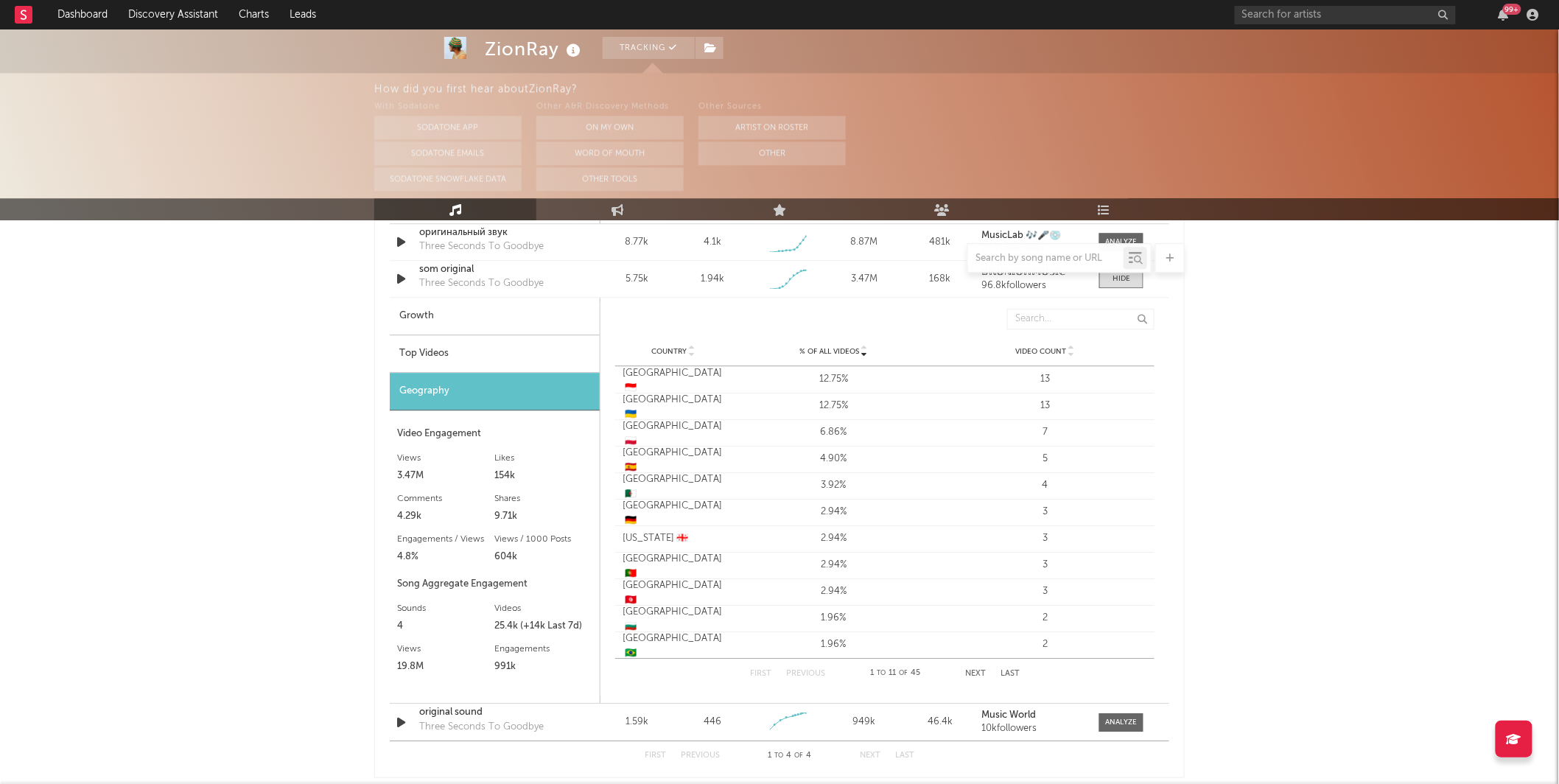
scroll to position [1551, 0]
click at [1102, 720] on span at bounding box center [1122, 724] width 44 height 18
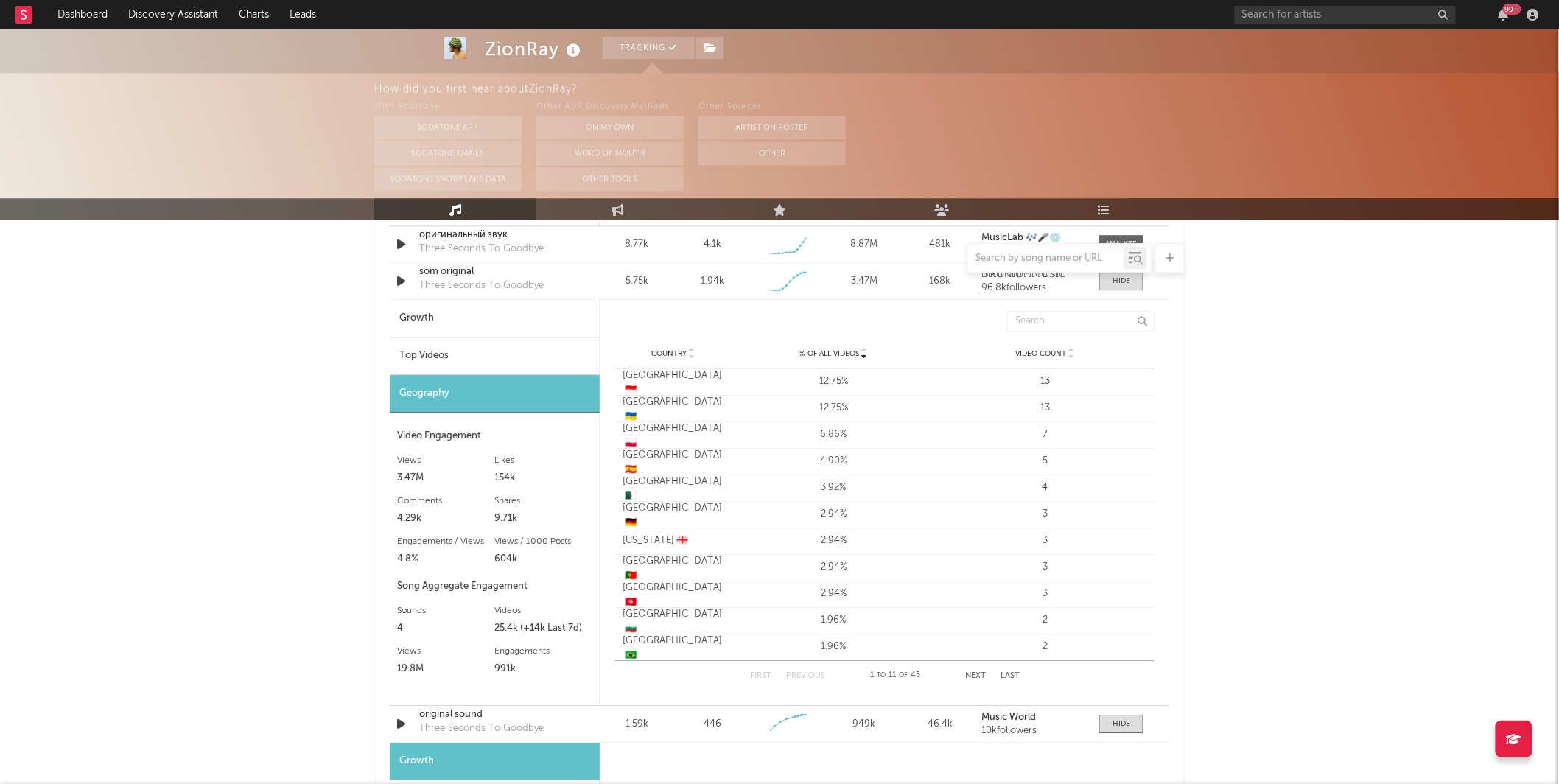
scroll to position [1778, 0]
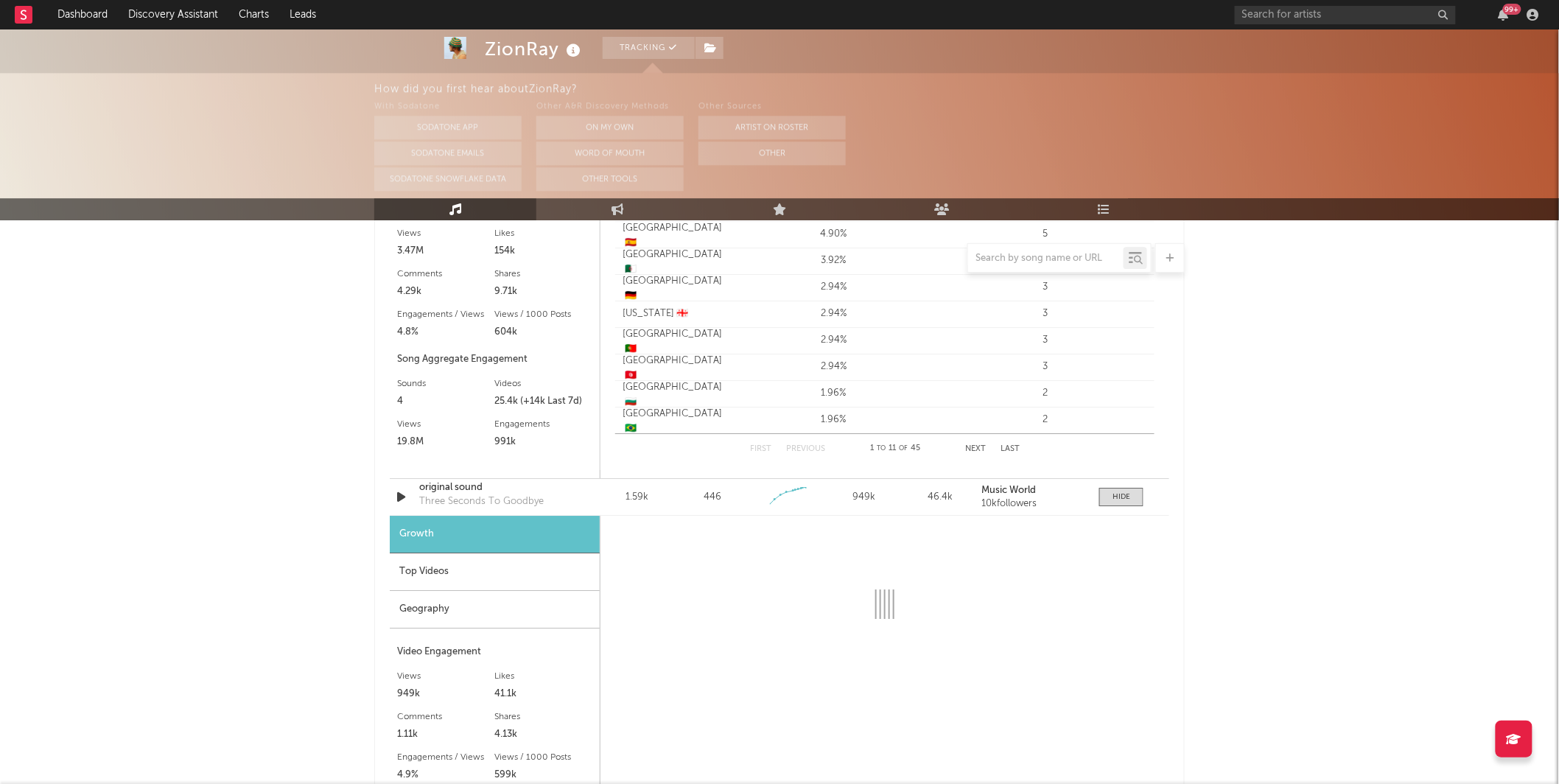
select select "1w"
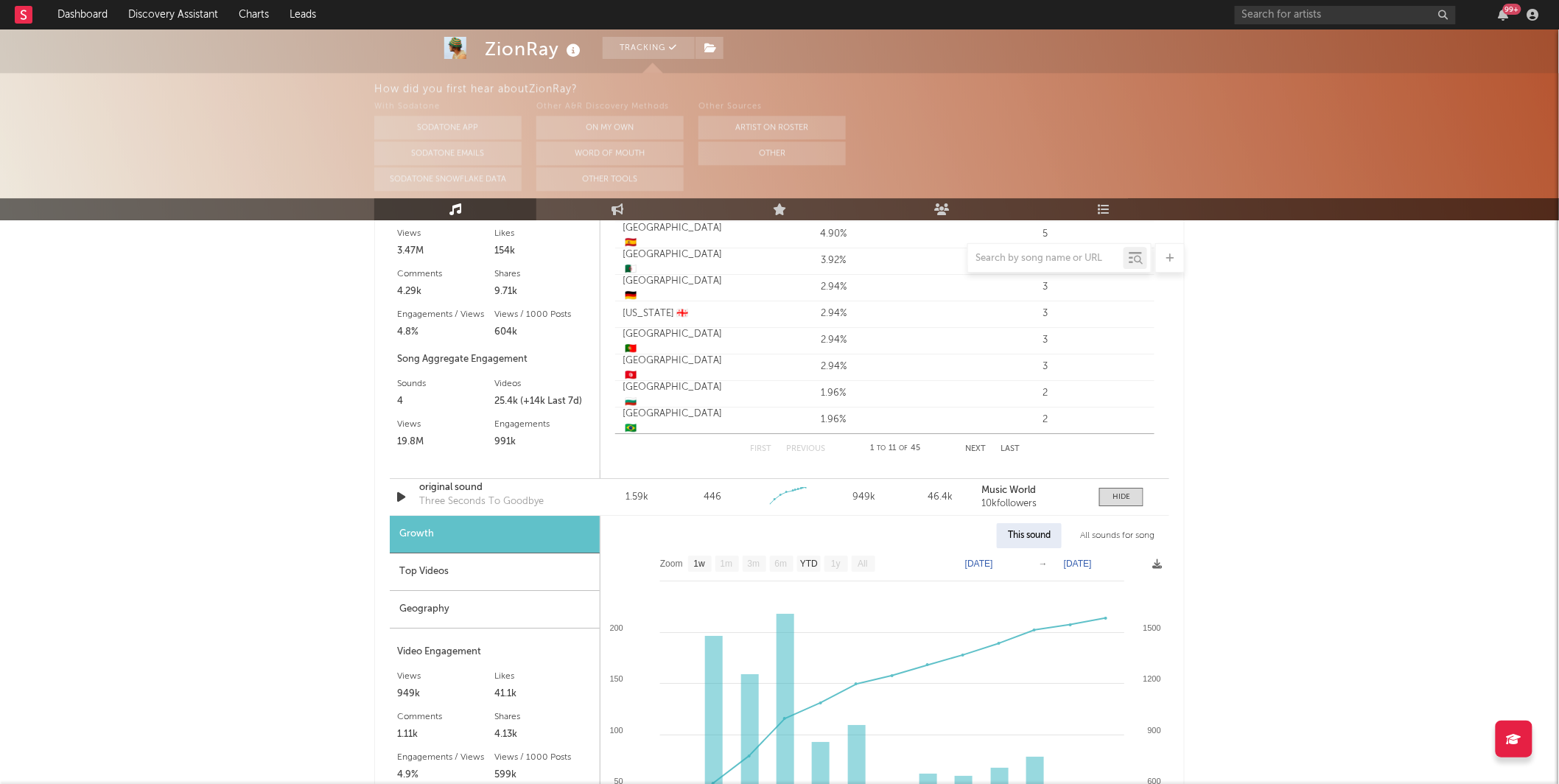
click at [478, 604] on div "Geography" at bounding box center [495, 610] width 210 height 38
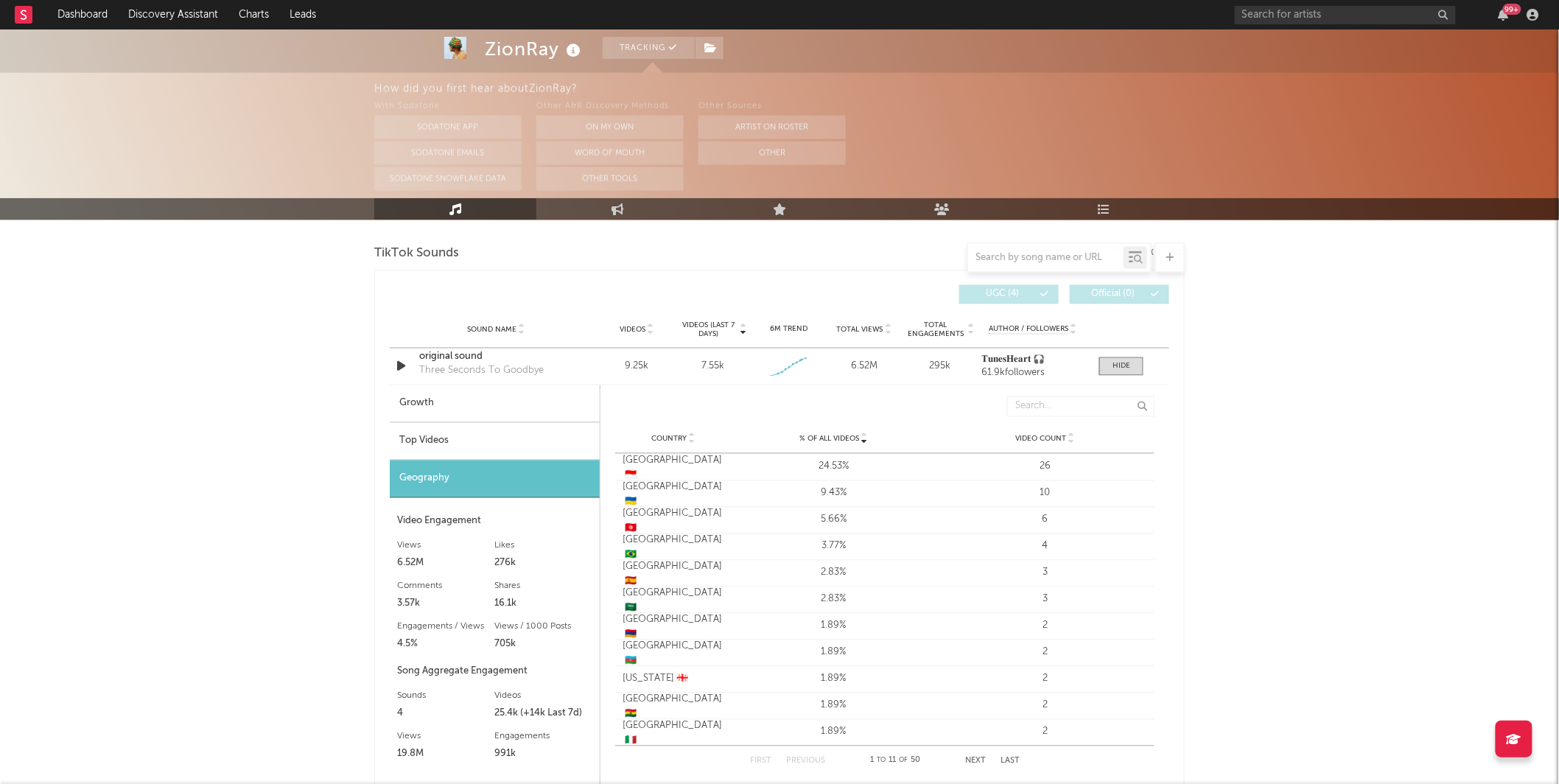
scroll to position [989, 0]
